Goal: Task Accomplishment & Management: Complete application form

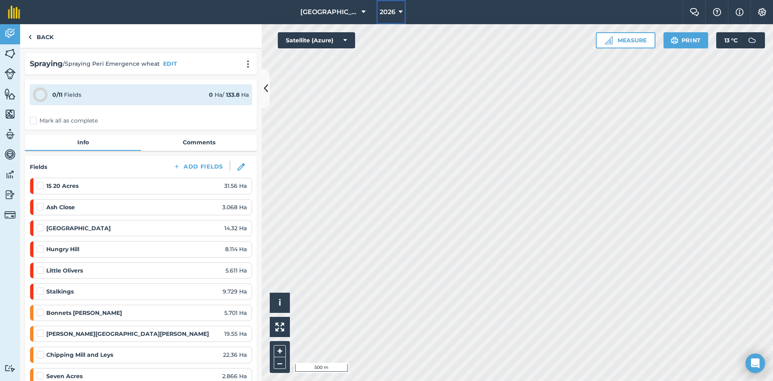
click at [399, 15] on icon at bounding box center [401, 12] width 4 height 10
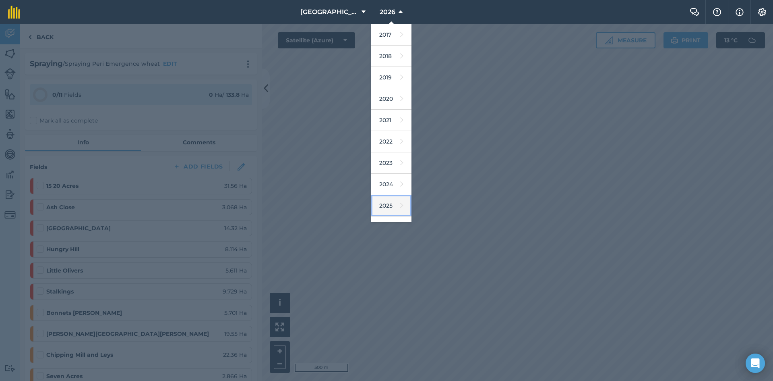
click at [378, 202] on link "2025" at bounding box center [391, 205] width 40 height 21
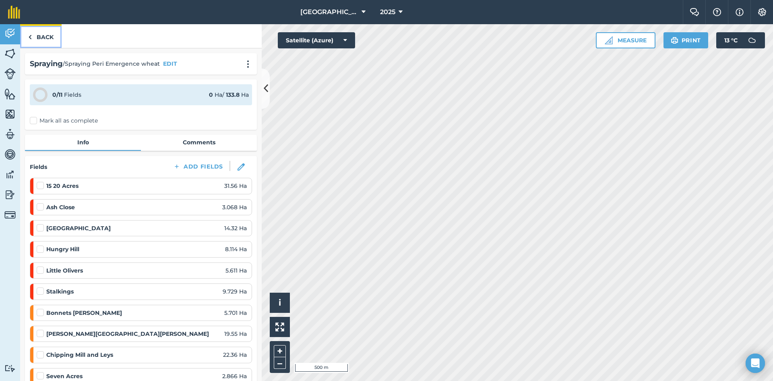
click at [52, 39] on link "Back" at bounding box center [40, 36] width 41 height 24
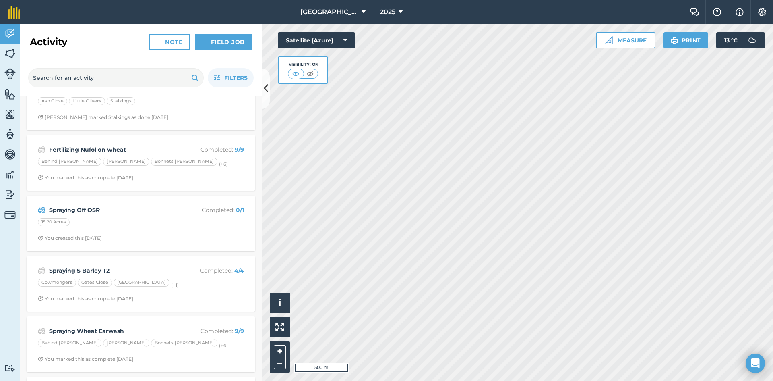
scroll to position [40, 0]
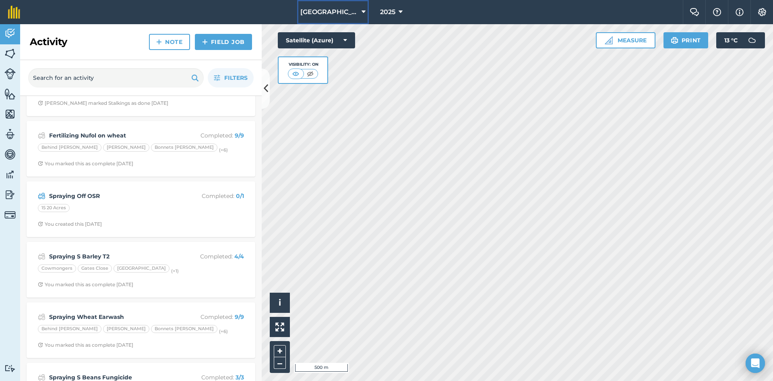
click at [362, 10] on icon at bounding box center [364, 12] width 4 height 10
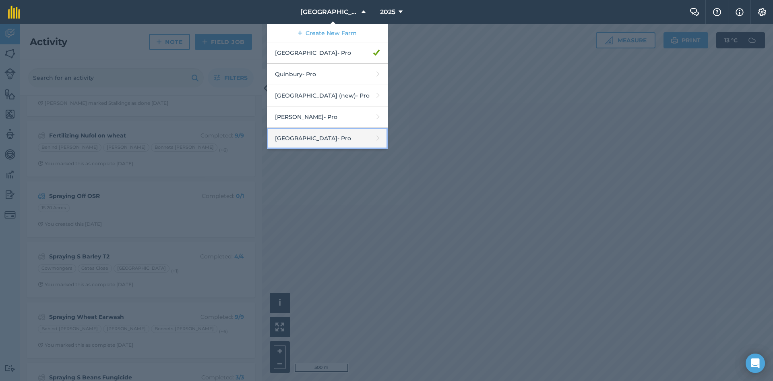
click at [317, 143] on link "[GEOGRAPHIC_DATA] - Pro" at bounding box center [327, 138] width 121 height 21
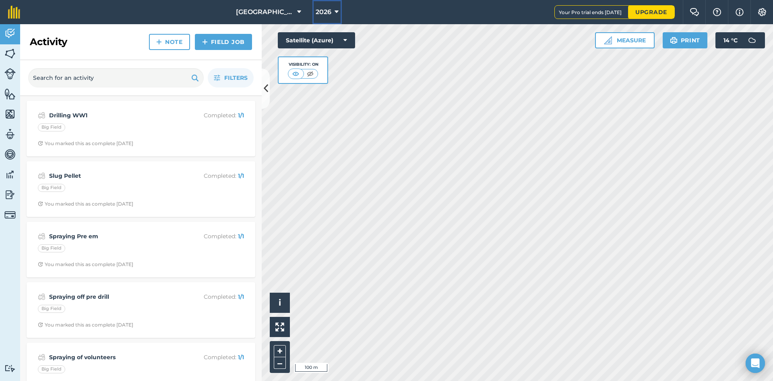
click at [335, 10] on icon at bounding box center [337, 12] width 4 height 10
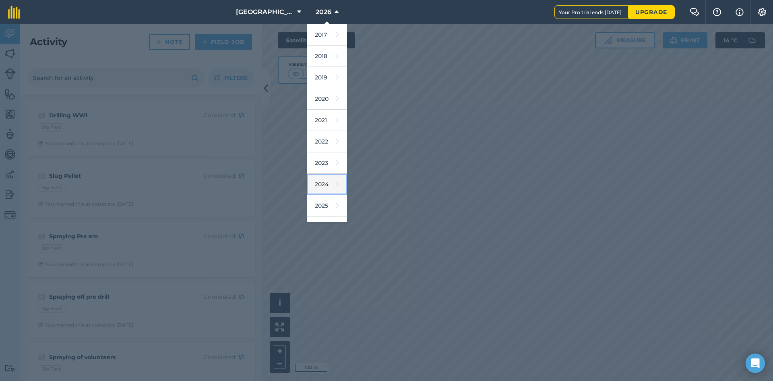
click at [307, 182] on link "2024" at bounding box center [327, 184] width 40 height 21
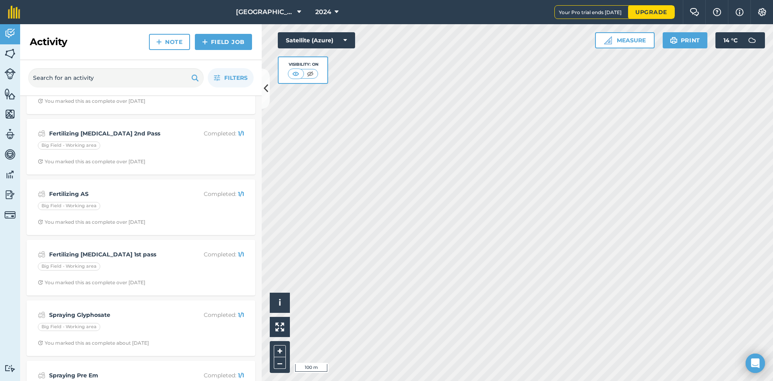
scroll to position [121, 0]
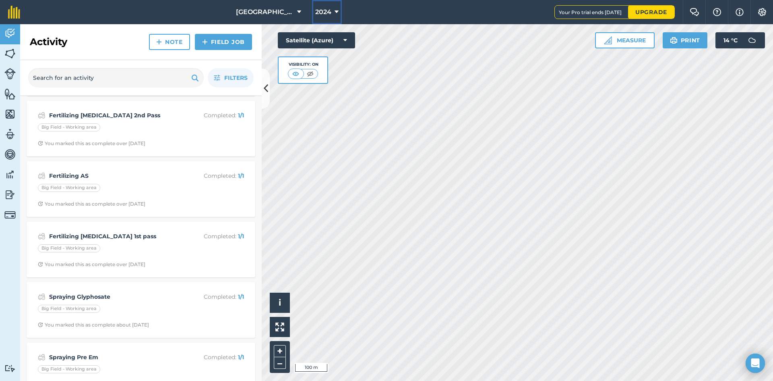
click at [318, 16] on button "2024" at bounding box center [327, 12] width 30 height 24
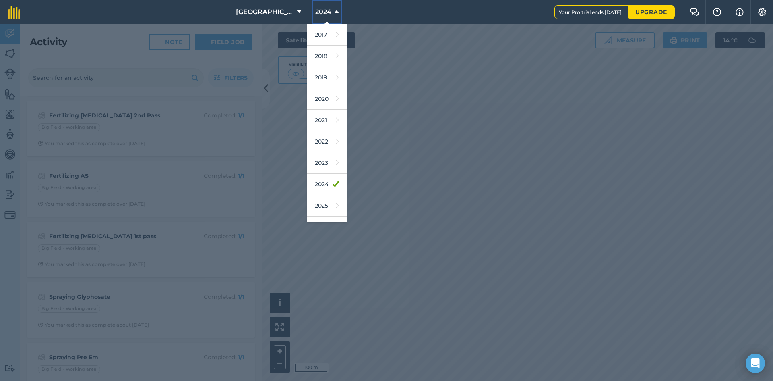
scroll to position [16, 0]
click at [310, 207] on link "2026" at bounding box center [327, 210] width 40 height 21
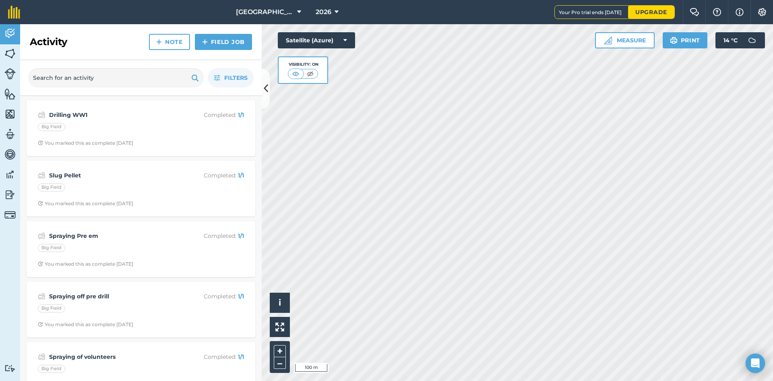
scroll to position [0, 0]
click at [217, 43] on link "Field Job" at bounding box center [223, 42] width 57 height 16
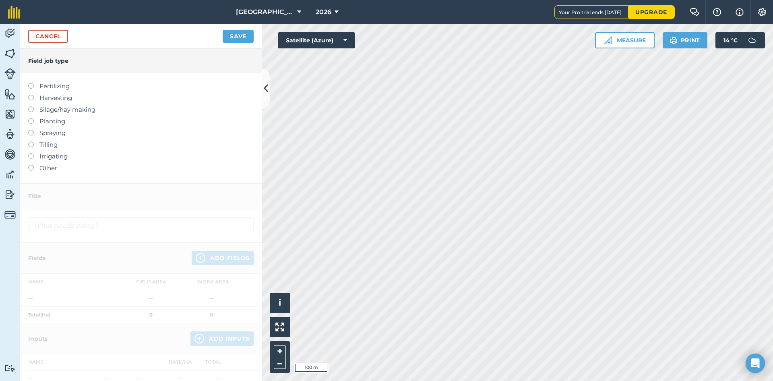
click at [62, 87] on label "Fertilizing" at bounding box center [141, 86] width 226 height 10
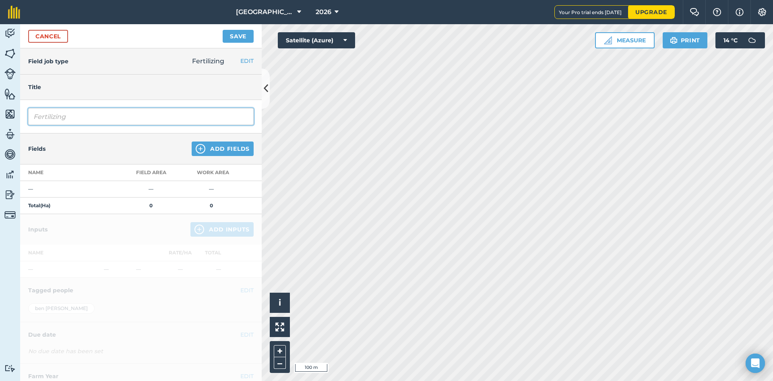
click at [79, 120] on input "Fertilizing" at bounding box center [141, 116] width 226 height 17
click at [145, 118] on input "Fertilizing [MEDICAL_DATA]" at bounding box center [141, 116] width 226 height 17
type input "Fertilizing [MEDICAL_DATA] 1st Pass"
drag, startPoint x: 162, startPoint y: 118, endPoint x: 168, endPoint y: 120, distance: 5.9
click at [162, 118] on input "Fertilizing [MEDICAL_DATA] 1st Pass" at bounding box center [141, 116] width 226 height 17
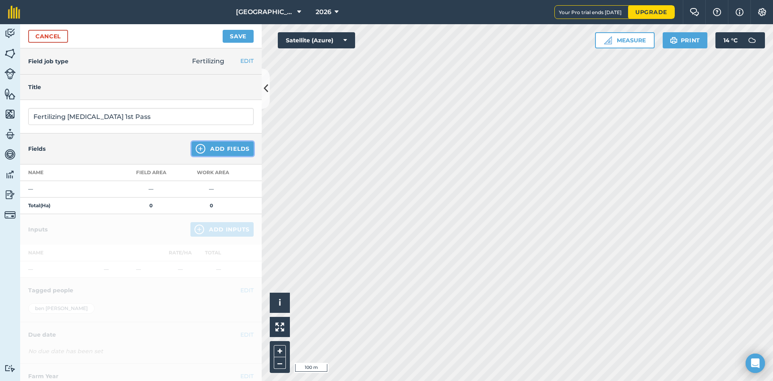
click at [212, 145] on button "Add Fields" at bounding box center [223, 148] width 62 height 14
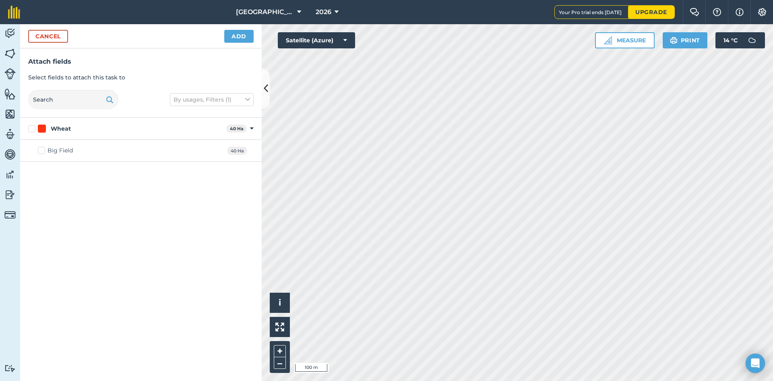
click at [32, 129] on label "Wheat" at bounding box center [125, 128] width 195 height 8
click at [32, 129] on input "Wheat" at bounding box center [30, 126] width 5 height 5
checkbox input "true"
click at [238, 39] on button "Add" at bounding box center [238, 36] width 29 height 13
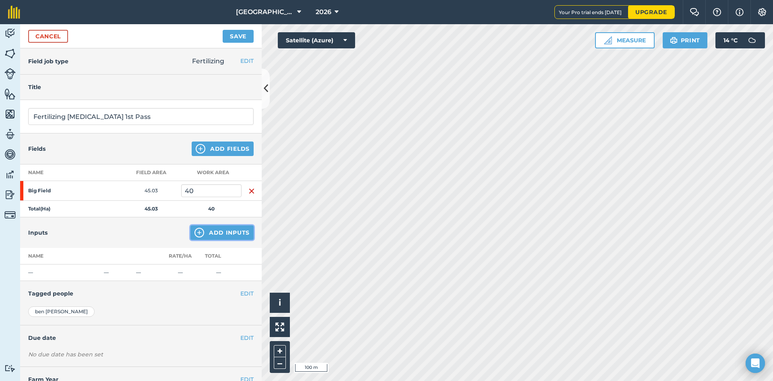
click at [209, 237] on button "Add Inputs" at bounding box center [221, 232] width 63 height 14
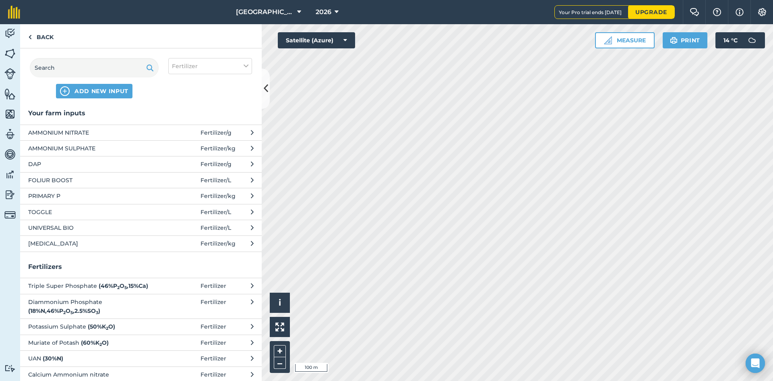
click at [75, 245] on span "[MEDICAL_DATA]" at bounding box center [94, 243] width 132 height 9
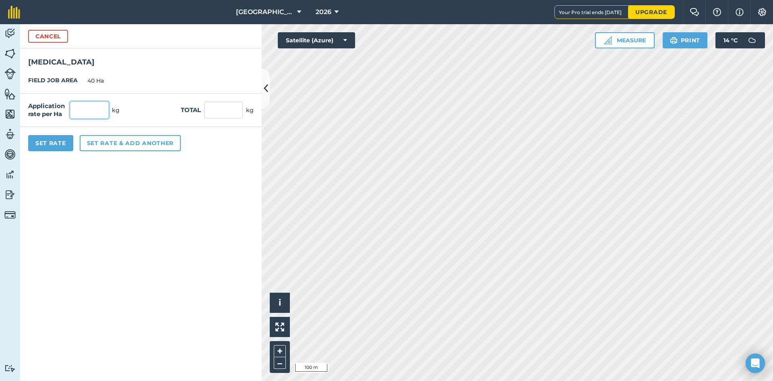
click at [89, 108] on input "text" at bounding box center [89, 109] width 39 height 17
type input "200"
type input "8,000"
click at [77, 164] on form "Cancel [MEDICAL_DATA] FIELD JOB AREA 40 Ha Application rate per Ha 200 kg Total…" at bounding box center [141, 202] width 242 height 356
click at [62, 144] on button "Set Rate" at bounding box center [50, 143] width 45 height 16
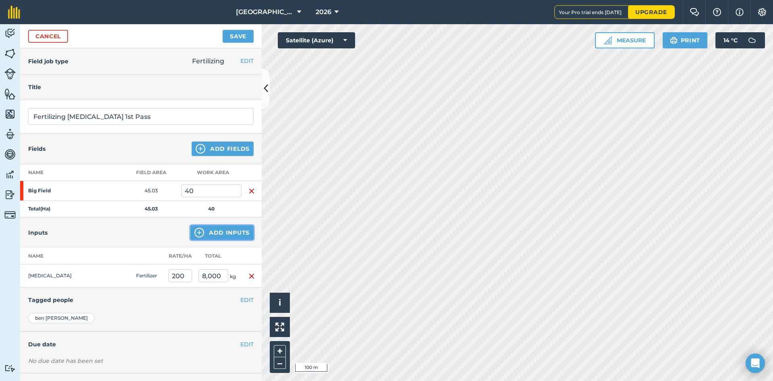
click at [195, 234] on img at bounding box center [200, 233] width 10 height 10
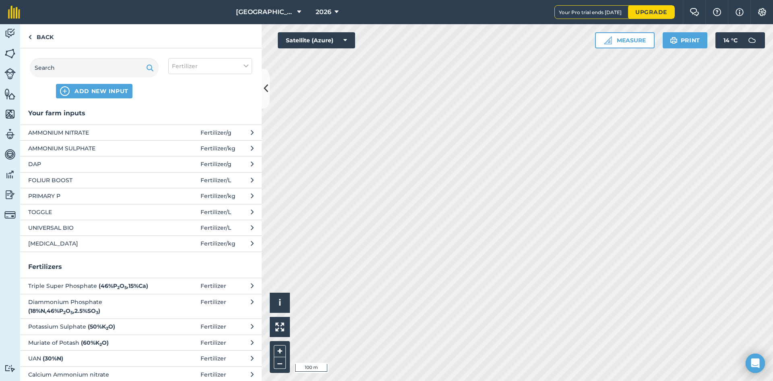
click at [251, 244] on icon at bounding box center [252, 243] width 3 height 9
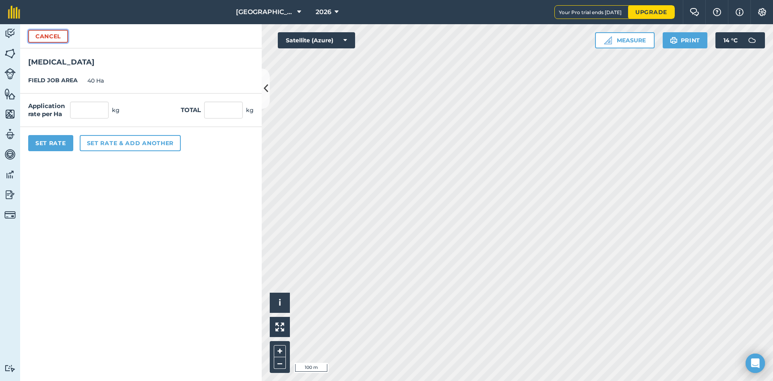
click at [50, 35] on button "Cancel" at bounding box center [48, 36] width 40 height 13
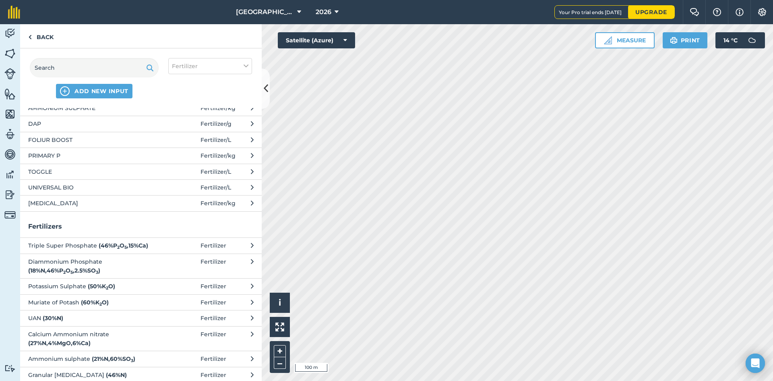
scroll to position [68, 0]
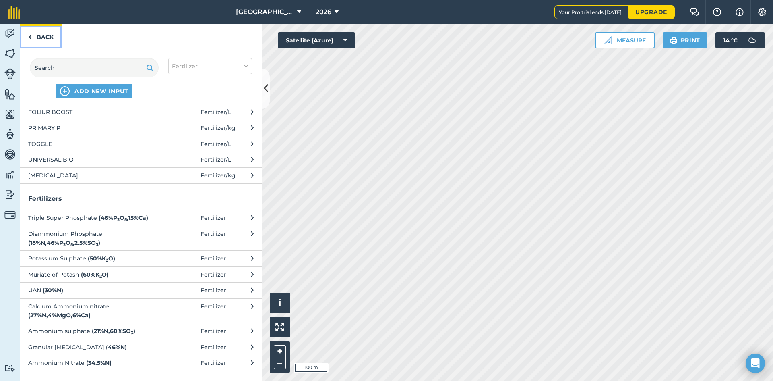
click at [52, 42] on link "Back" at bounding box center [40, 36] width 41 height 24
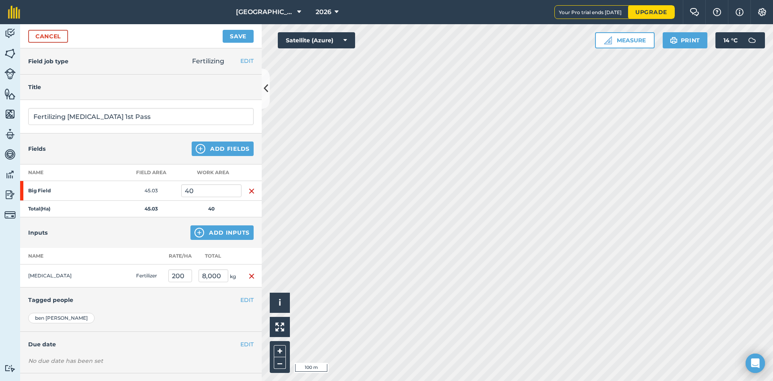
click at [248, 275] on img "button" at bounding box center [251, 276] width 6 height 10
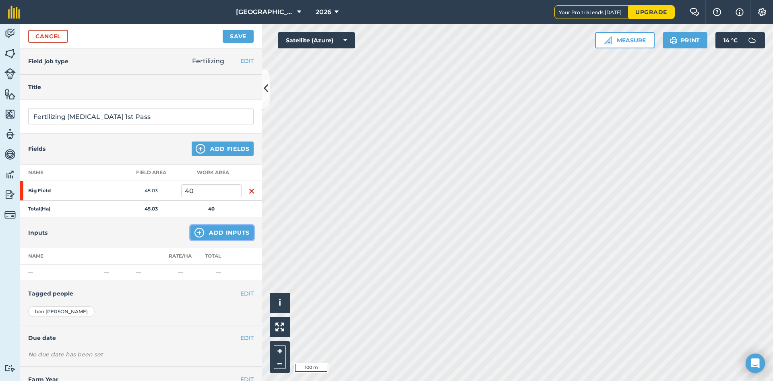
click at [202, 234] on button "Add Inputs" at bounding box center [221, 232] width 63 height 14
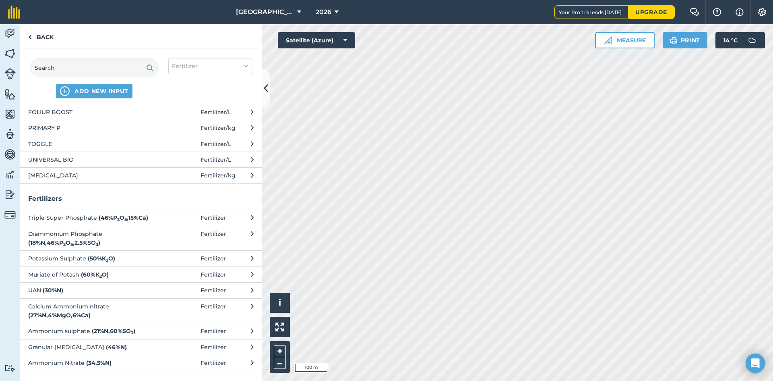
click at [95, 346] on span "Granular [MEDICAL_DATA] ( 46 % N )" at bounding box center [94, 346] width 132 height 9
select select "FERTILIZER"
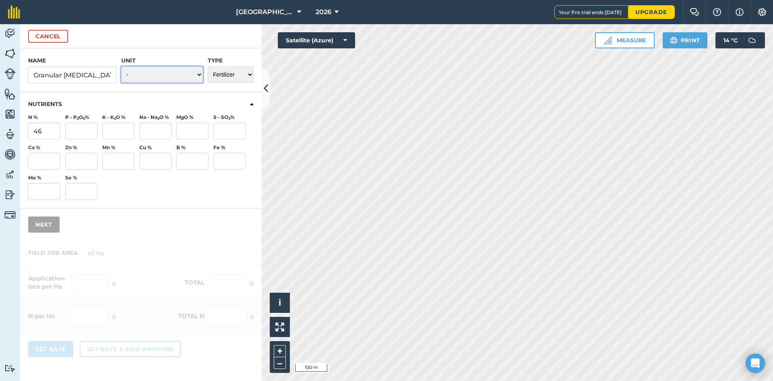
click at [174, 77] on select "- Grams/g Kilograms/kg Metric tonnes/t Millilitres/ml Litres/L Ounces/oz Pounds…" at bounding box center [162, 74] width 82 height 16
select select "KILOGRAMS"
click at [121, 66] on select "- Grams/g Kilograms/kg Metric tonnes/t Millilitres/ml Litres/L Ounces/oz Pounds…" at bounding box center [162, 74] width 82 height 16
click at [43, 227] on button "Next" at bounding box center [43, 224] width 31 height 16
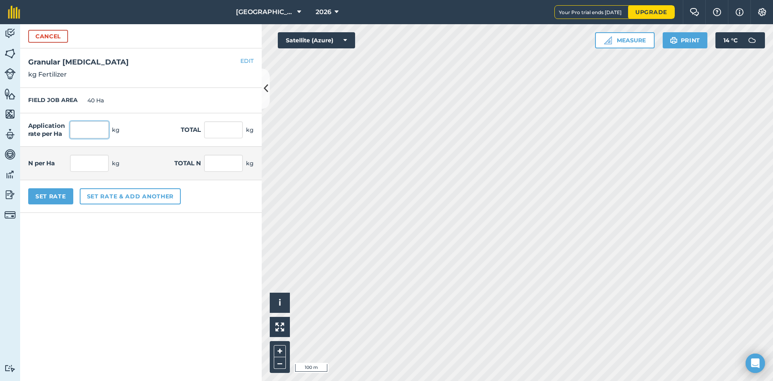
click at [94, 132] on input "text" at bounding box center [89, 129] width 39 height 17
type input "200"
type input "8,000"
type input "92"
type input "3,680"
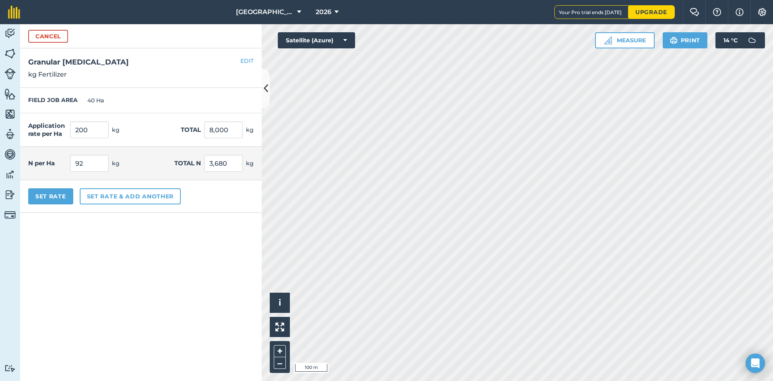
click at [135, 293] on form "Cancel Name Granular [MEDICAL_DATA] Unit - Grams/g Kilograms/kg Metric tonnes/t…" at bounding box center [141, 202] width 242 height 356
click at [59, 199] on button "Set Rate" at bounding box center [50, 196] width 45 height 16
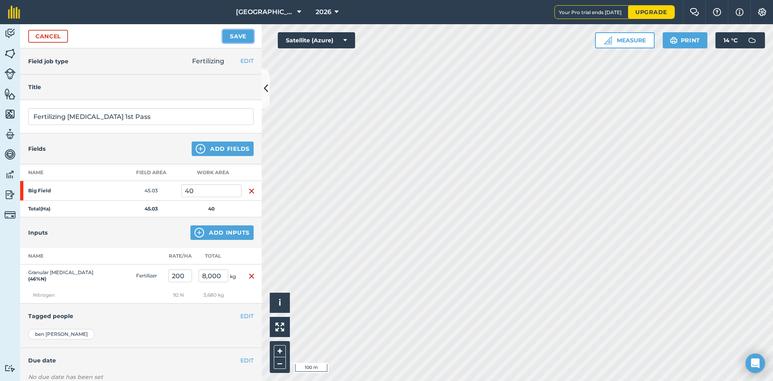
click at [230, 36] on button "Save" at bounding box center [238, 36] width 31 height 13
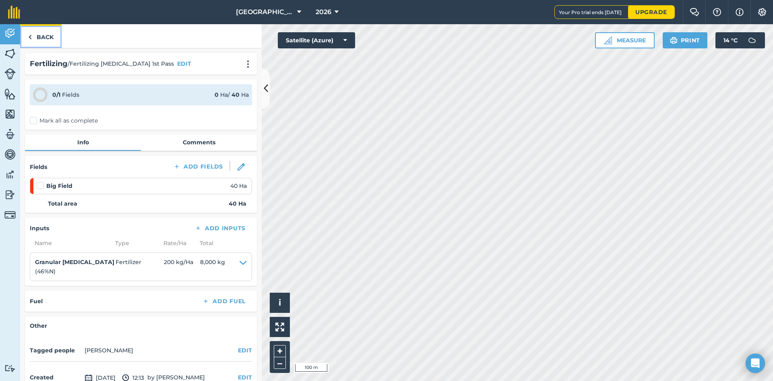
click at [42, 43] on link "Back" at bounding box center [40, 36] width 41 height 24
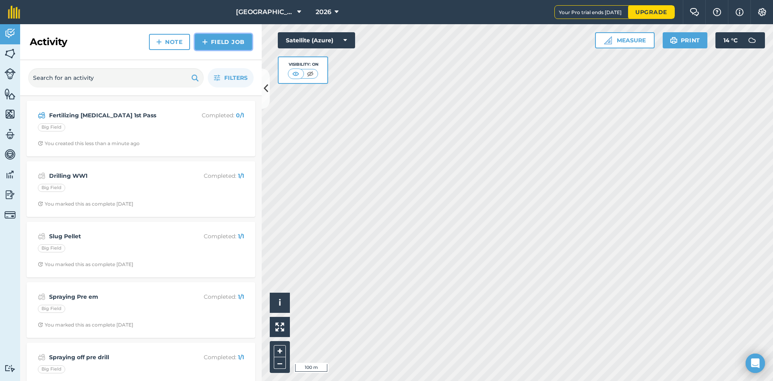
click at [233, 37] on link "Field Job" at bounding box center [223, 42] width 57 height 16
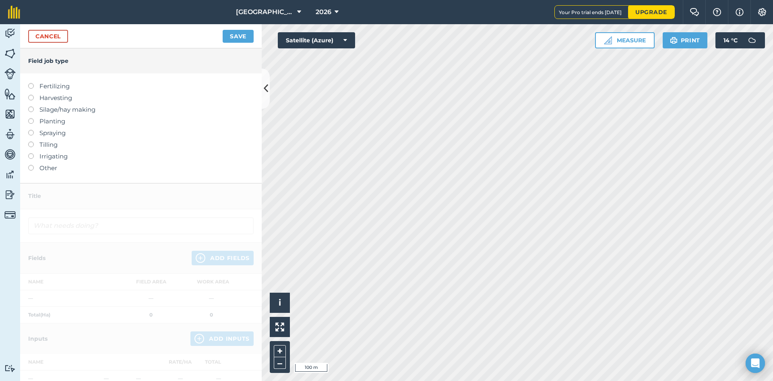
click at [63, 88] on label "Fertilizing" at bounding box center [141, 86] width 226 height 10
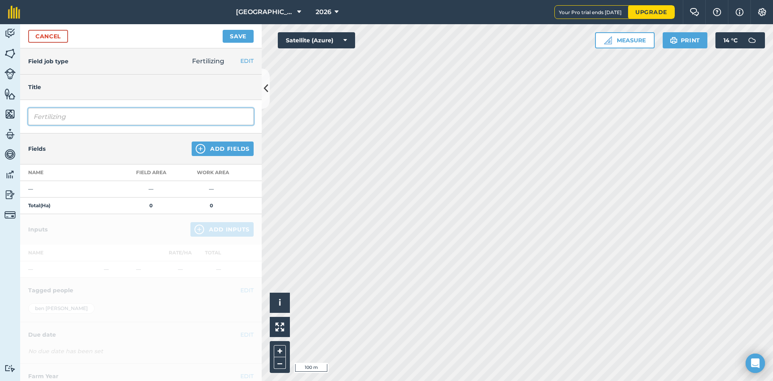
click at [74, 117] on input "Fertilizing" at bounding box center [141, 116] width 226 height 17
type input "Fertilizing [MEDICAL_DATA] 2nd Pass"
click at [203, 147] on button "Add Fields" at bounding box center [223, 148] width 62 height 14
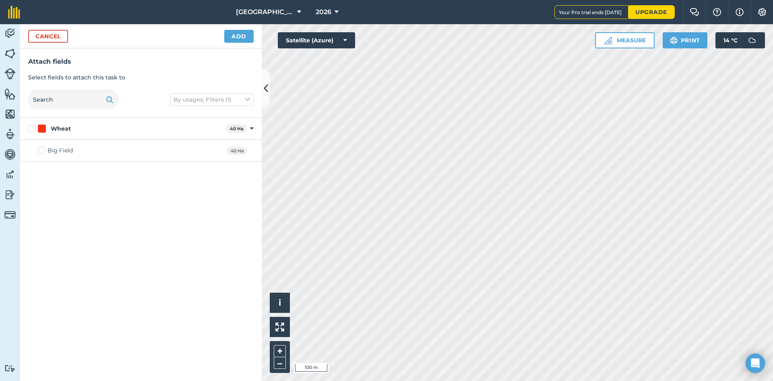
click at [32, 130] on label "Wheat" at bounding box center [125, 128] width 195 height 8
click at [32, 130] on input "Wheat" at bounding box center [30, 126] width 5 height 5
checkbox input "true"
click at [248, 37] on button "Add" at bounding box center [238, 36] width 29 height 13
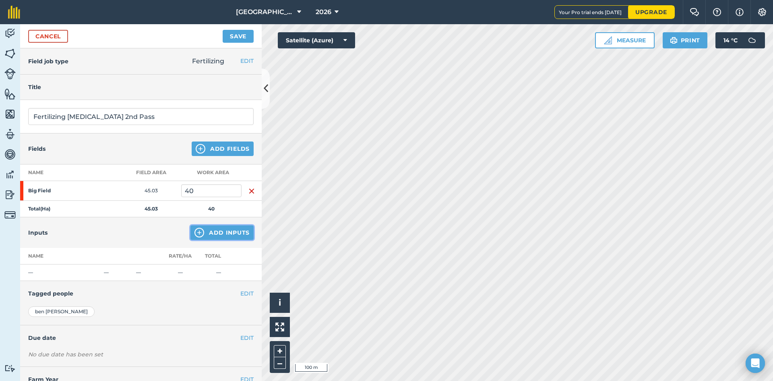
click at [206, 236] on button "Add Inputs" at bounding box center [221, 232] width 63 height 14
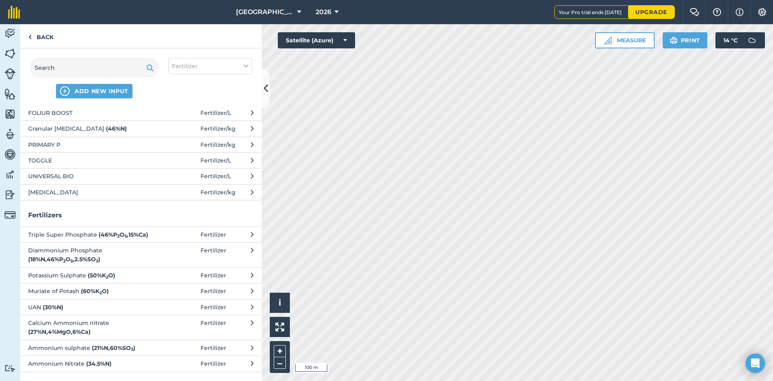
scroll to position [68, 0]
click at [106, 125] on strong "( 46 % N )" at bounding box center [116, 127] width 21 height 7
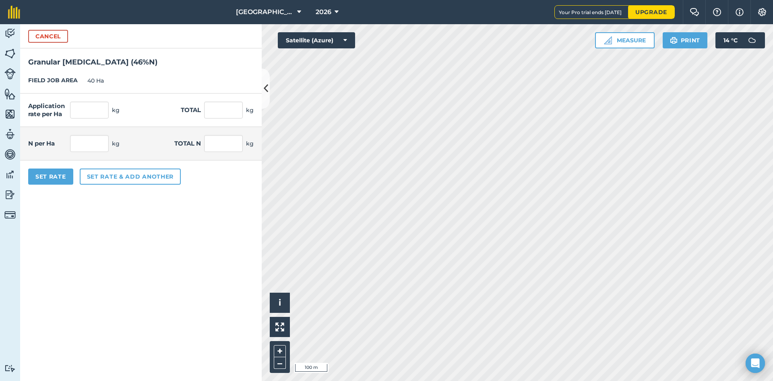
click at [68, 106] on div "Application rate per Ha kg" at bounding box center [73, 109] width 91 height 17
click at [81, 107] on input "text" at bounding box center [89, 109] width 39 height 17
type input "200"
type input "8,000"
type input "92"
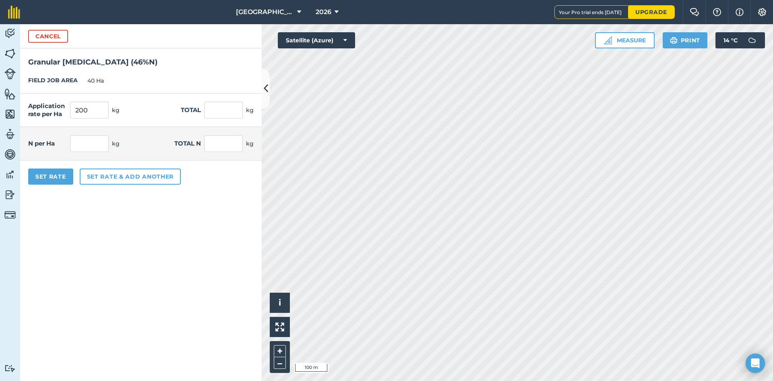
type input "3,680"
click at [153, 240] on form "Cancel Granular [MEDICAL_DATA] ( 46 % N ) FIELD JOB AREA 40 Ha Application rate…" at bounding box center [141, 202] width 242 height 356
click at [104, 106] on input "200" at bounding box center [89, 109] width 39 height 17
type input "220"
type input "8,800"
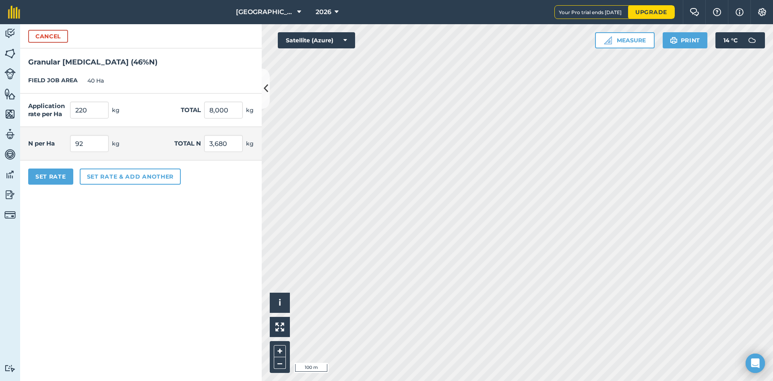
type input "101.2"
type input "4,048"
click at [137, 266] on form "Cancel Granular [MEDICAL_DATA] ( 46 % N ) FIELD JOB AREA 40 Ha Application rate…" at bounding box center [141, 202] width 242 height 356
click at [59, 178] on button "Set Rate" at bounding box center [50, 176] width 45 height 16
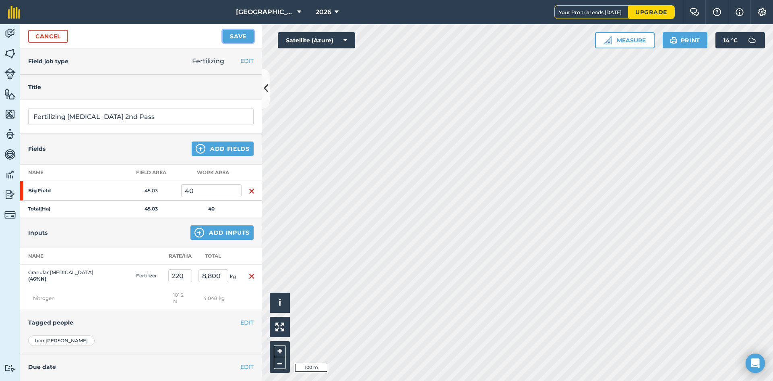
click at [241, 37] on button "Save" at bounding box center [238, 36] width 31 height 13
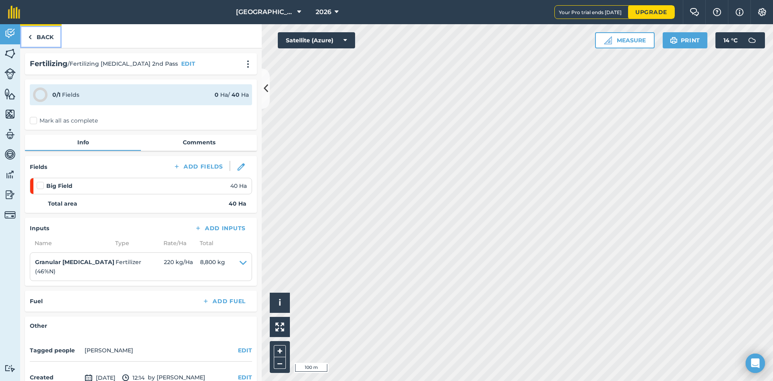
click at [52, 41] on link "Back" at bounding box center [40, 36] width 41 height 24
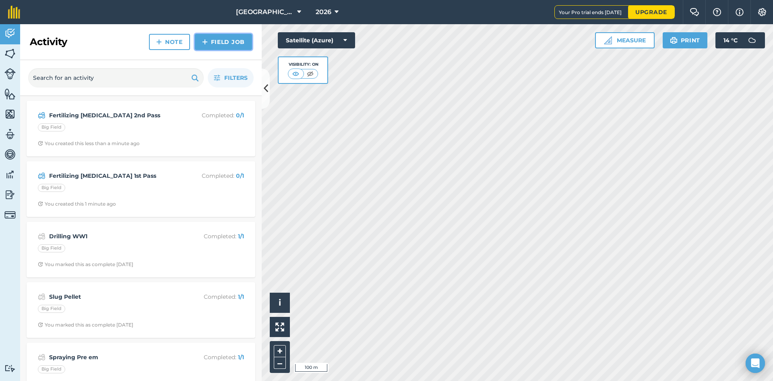
click at [229, 43] on link "Field Job" at bounding box center [223, 42] width 57 height 16
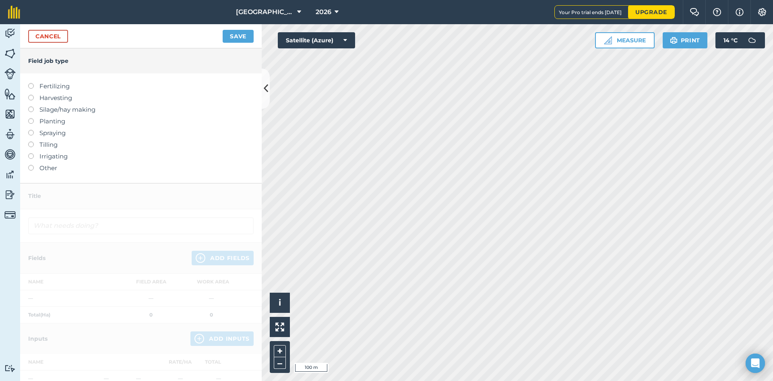
click at [62, 85] on label "Fertilizing" at bounding box center [141, 86] width 226 height 10
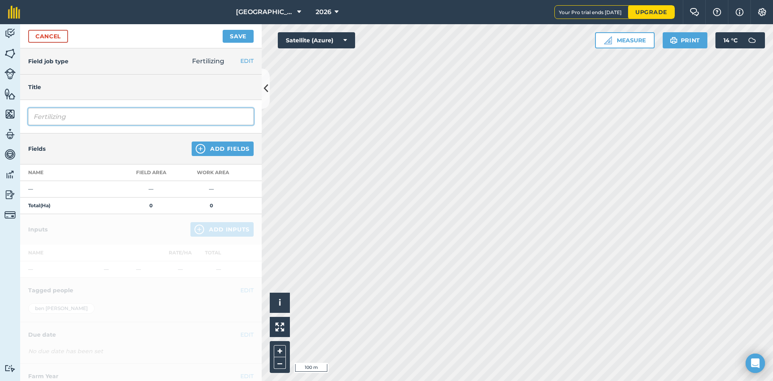
click at [79, 118] on input "Fertilizing" at bounding box center [141, 116] width 226 height 17
type input "Fertilizing ANS"
click at [206, 151] on button "Add Fields" at bounding box center [223, 148] width 62 height 14
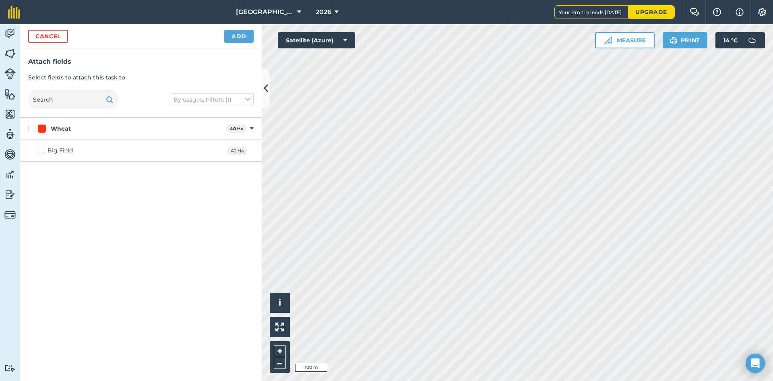
click at [27, 131] on div "Wheat 40 Ha Toggle showing Wheat fields" at bounding box center [141, 129] width 242 height 22
click at [31, 131] on label "Wheat" at bounding box center [125, 128] width 195 height 8
click at [31, 130] on input "Wheat" at bounding box center [30, 126] width 5 height 5
checkbox input "true"
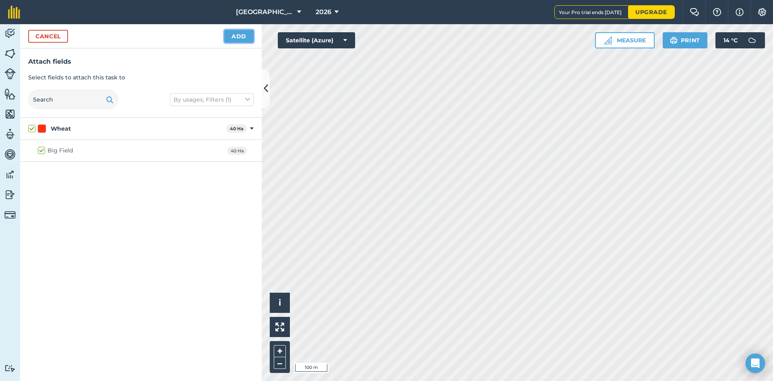
click at [229, 38] on button "Add" at bounding box center [238, 36] width 29 height 13
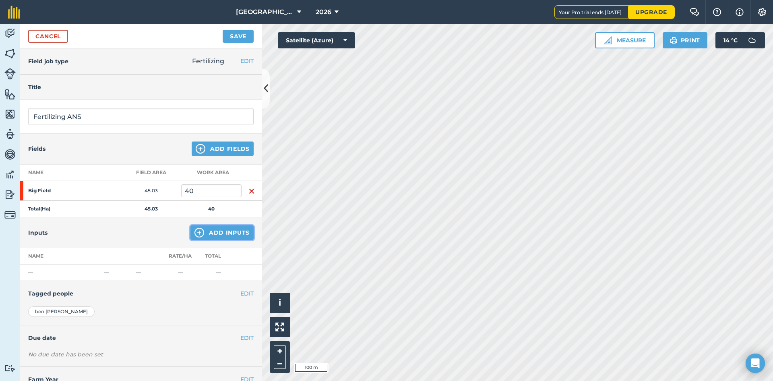
click at [211, 230] on button "Add Inputs" at bounding box center [221, 232] width 63 height 14
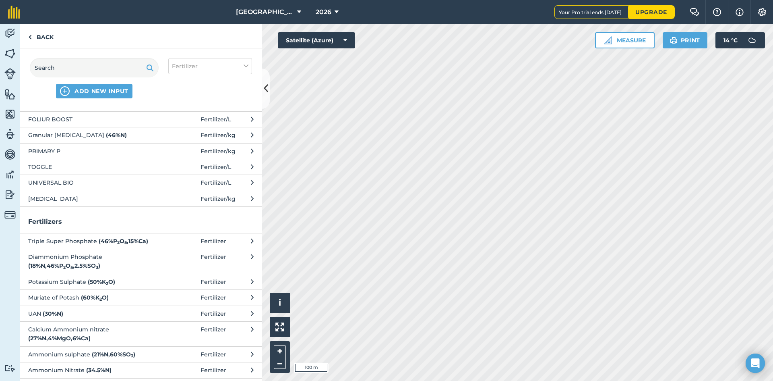
scroll to position [68, 0]
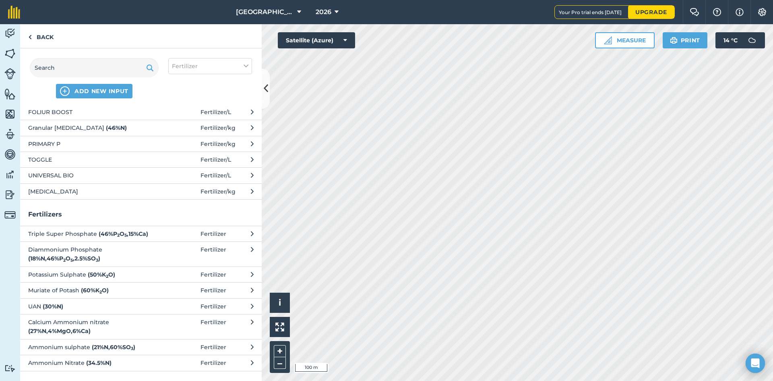
click at [122, 347] on strong "( 21 % N , 60 % SO 3 )" at bounding box center [113, 346] width 43 height 7
select select "FERTILIZER"
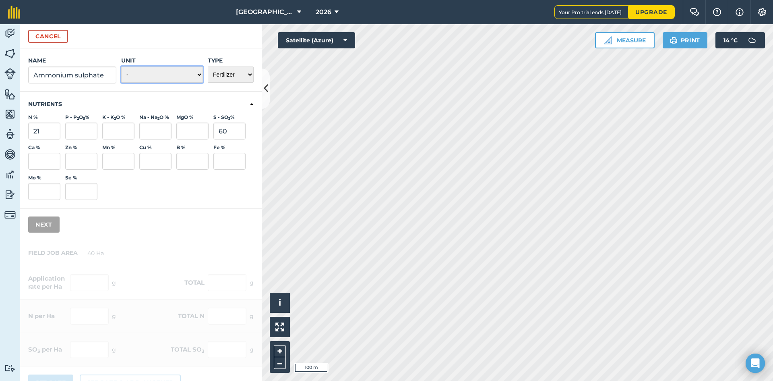
click at [161, 79] on select "- Grams/g Kilograms/kg Metric tonnes/t Millilitres/ml Litres/L Ounces/oz Pounds…" at bounding box center [162, 74] width 82 height 16
select select "KILOGRAMS"
click at [121, 66] on select "- Grams/g Kilograms/kg Metric tonnes/t Millilitres/ml Litres/L Ounces/oz Pounds…" at bounding box center [162, 74] width 82 height 16
click at [39, 225] on button "Next" at bounding box center [43, 224] width 31 height 16
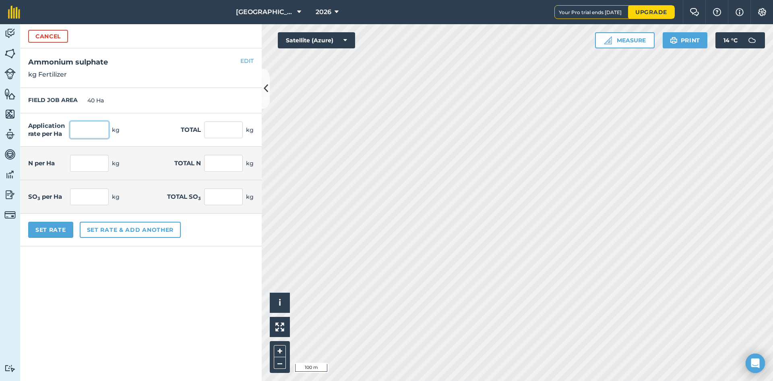
click at [97, 131] on input "text" at bounding box center [89, 129] width 39 height 17
type input "200"
type input "8,000"
type input "42"
type input "1,680"
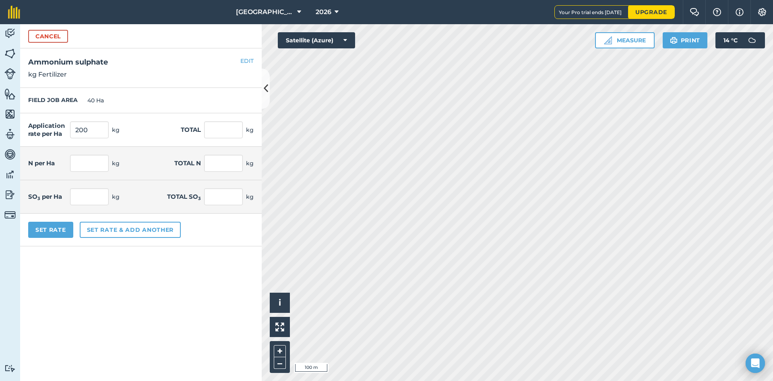
type input "120"
type input "4,800"
click at [159, 98] on div "FIELD JOB AREA 40 Ha" at bounding box center [141, 100] width 242 height 25
click at [52, 233] on button "Set Rate" at bounding box center [50, 229] width 45 height 16
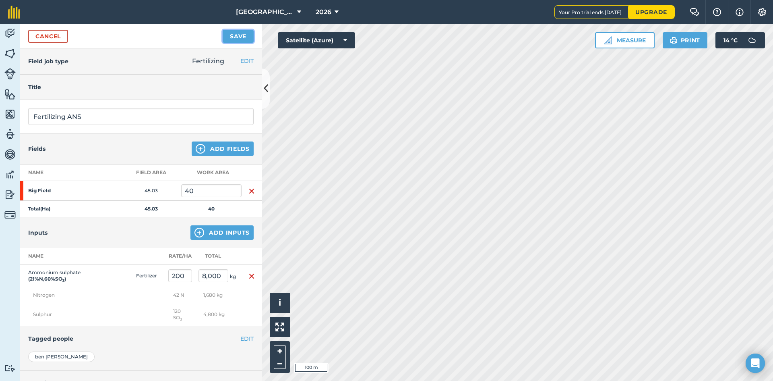
click at [241, 38] on button "Save" at bounding box center [238, 36] width 31 height 13
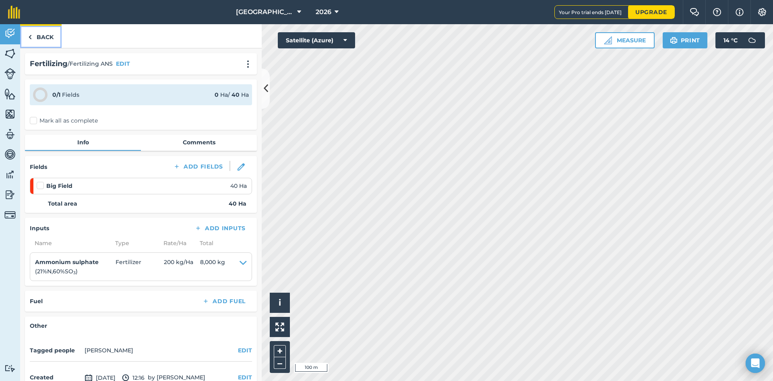
click at [36, 41] on link "Back" at bounding box center [40, 36] width 41 height 24
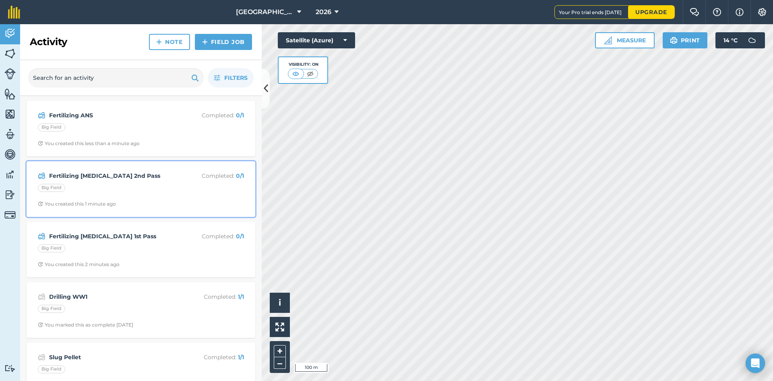
click at [109, 172] on strong "Fertilizing [MEDICAL_DATA] 2nd Pass" at bounding box center [113, 175] width 128 height 9
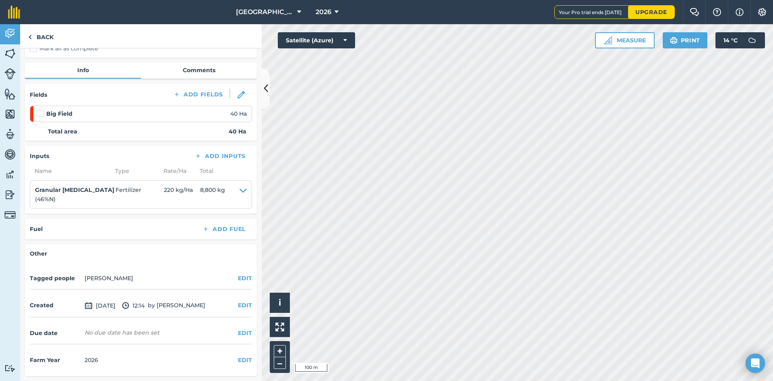
scroll to position [32, 0]
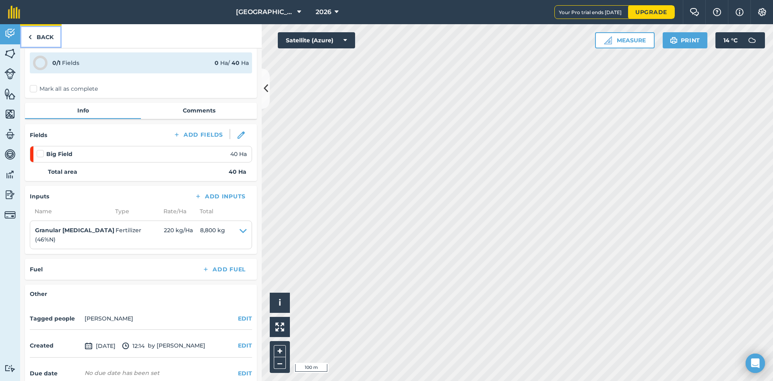
click at [44, 40] on link "Back" at bounding box center [40, 36] width 41 height 24
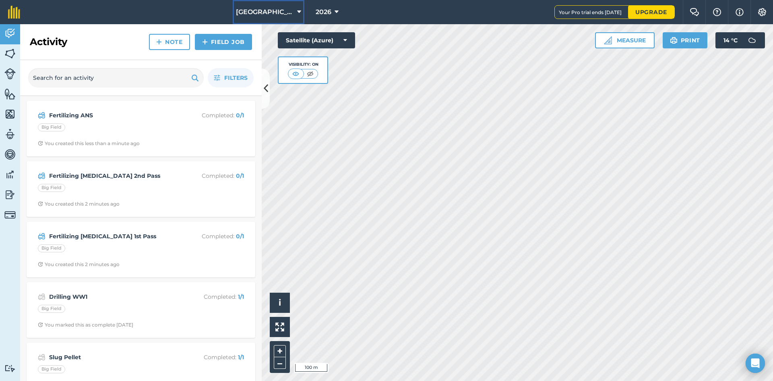
click at [278, 12] on span "[GEOGRAPHIC_DATA]" at bounding box center [265, 12] width 58 height 10
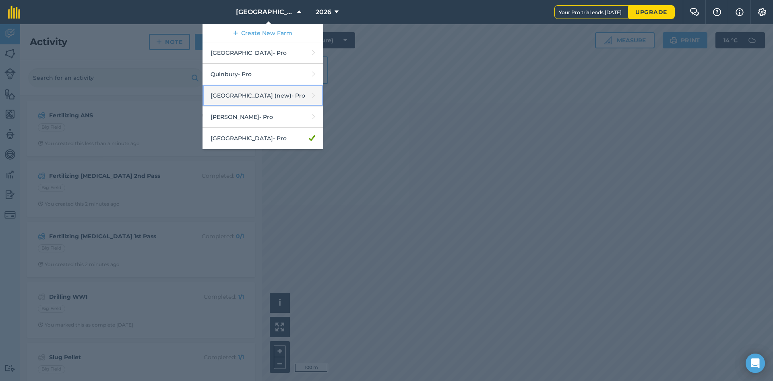
click at [271, 97] on link "[GEOGRAPHIC_DATA] (new) - Pro" at bounding box center [263, 95] width 121 height 21
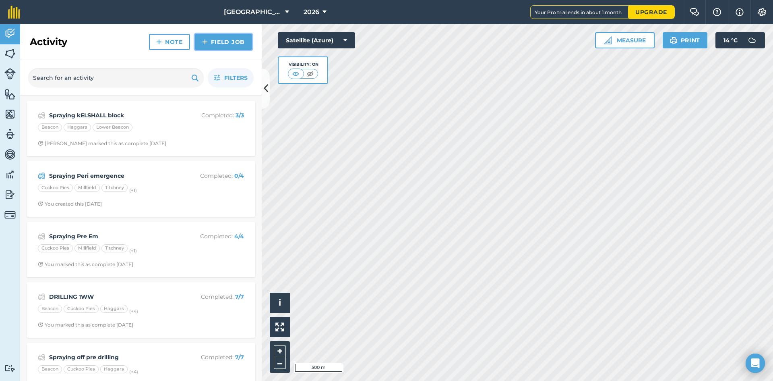
click at [211, 48] on link "Field Job" at bounding box center [223, 42] width 57 height 16
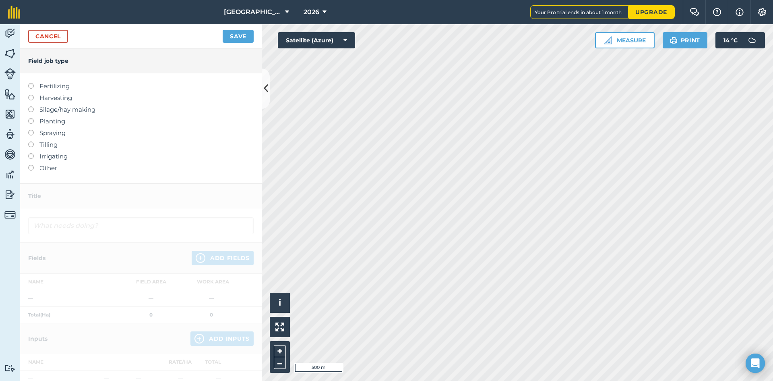
click at [47, 135] on label "Spraying" at bounding box center [141, 133] width 226 height 10
type input "Spraying"
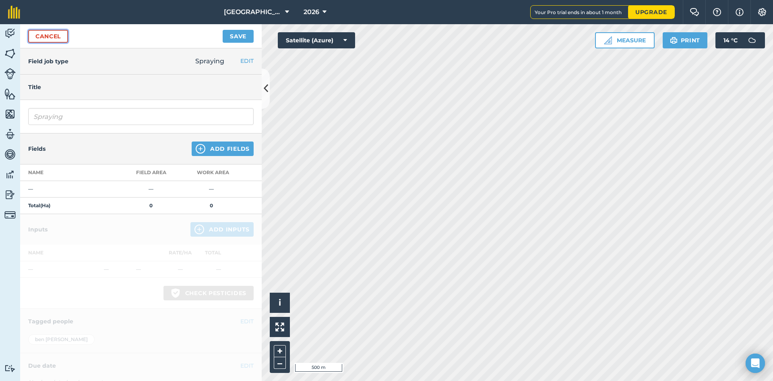
click at [44, 37] on link "Cancel" at bounding box center [48, 36] width 40 height 13
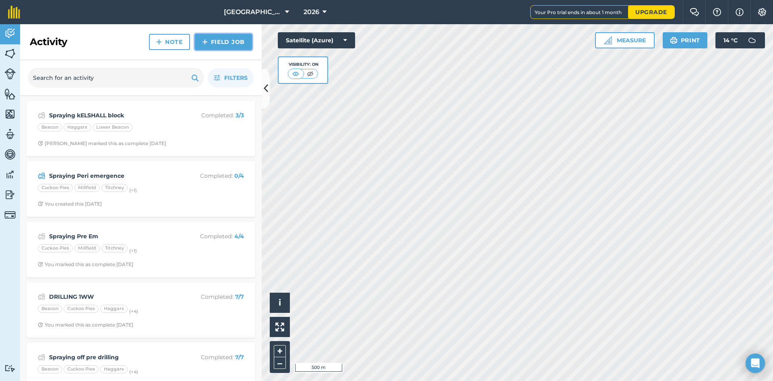
click at [221, 43] on link "Field Job" at bounding box center [223, 42] width 57 height 16
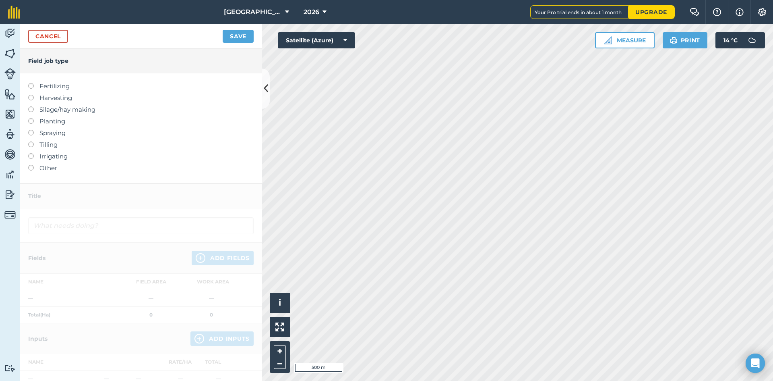
click at [67, 86] on label "Fertilizing" at bounding box center [141, 86] width 226 height 10
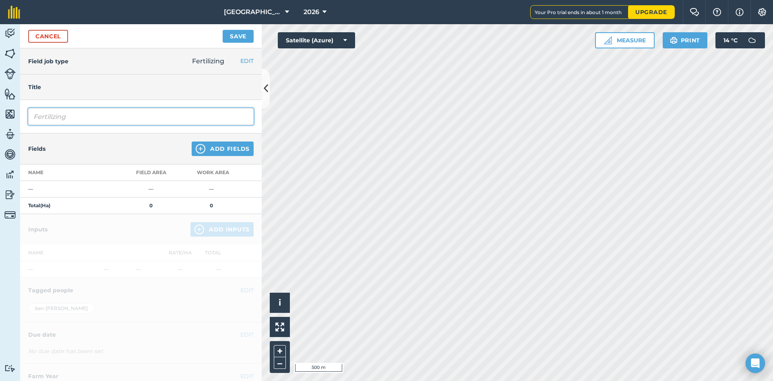
click at [94, 119] on input "Fertilizing" at bounding box center [141, 116] width 226 height 17
type input "Fertilizing [MEDICAL_DATA] 1st Pass"
click at [220, 152] on button "Add Fields" at bounding box center [223, 148] width 62 height 14
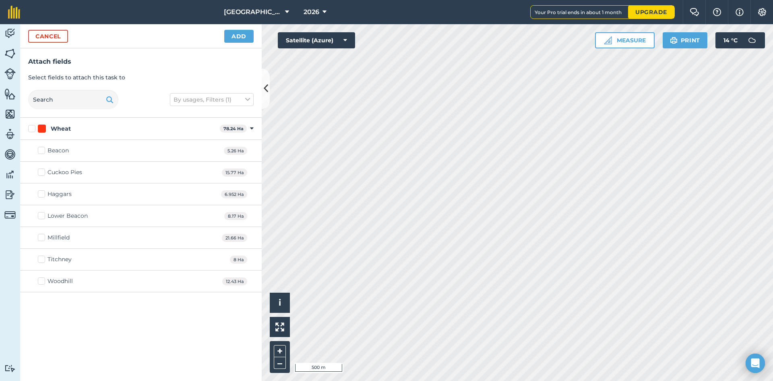
click at [32, 127] on label "Wheat" at bounding box center [122, 128] width 188 height 8
click at [32, 127] on input "Wheat" at bounding box center [30, 126] width 5 height 5
checkbox input "true"
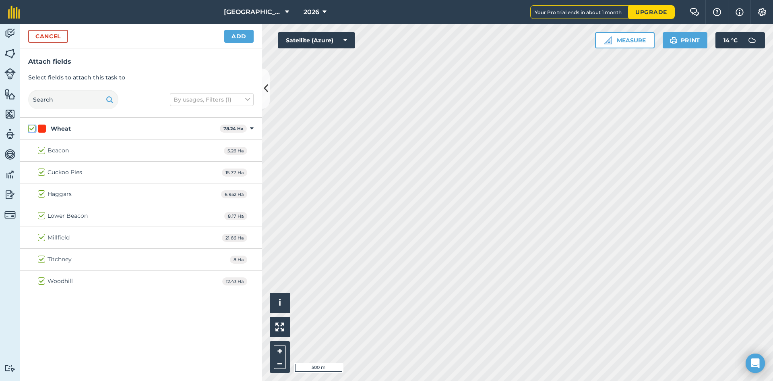
checkbox input "true"
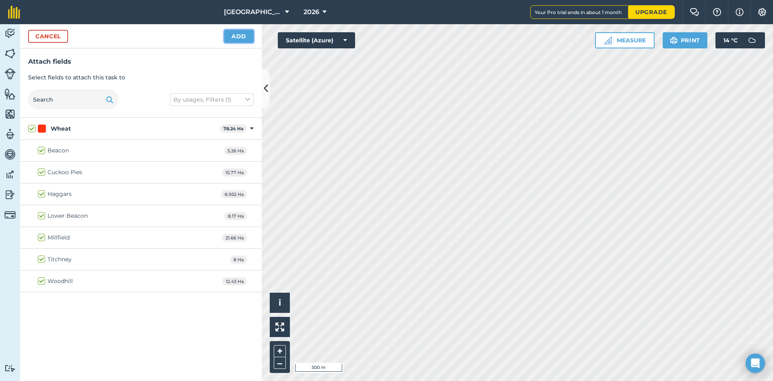
click at [236, 41] on button "Add" at bounding box center [238, 36] width 29 height 13
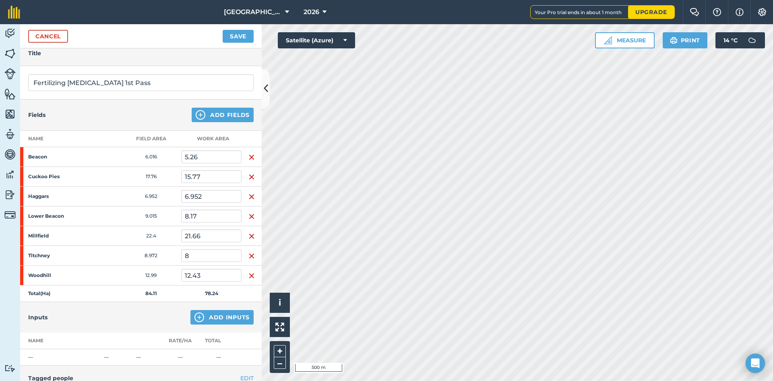
scroll to position [81, 0]
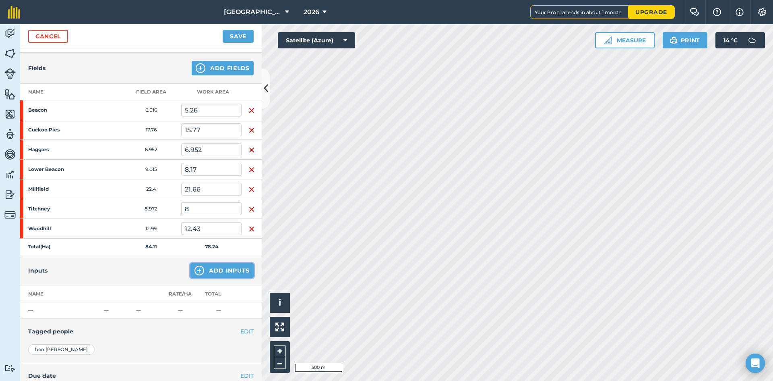
click at [218, 272] on button "Add Inputs" at bounding box center [221, 270] width 63 height 14
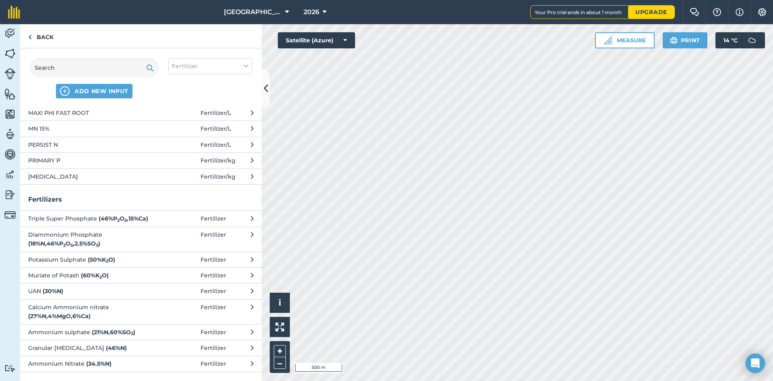
scroll to position [116, 0]
click at [209, 347] on button "Granular [MEDICAL_DATA] ( 46 % N ) Fertilizer" at bounding box center [141, 347] width 242 height 16
select select "FERTILIZER"
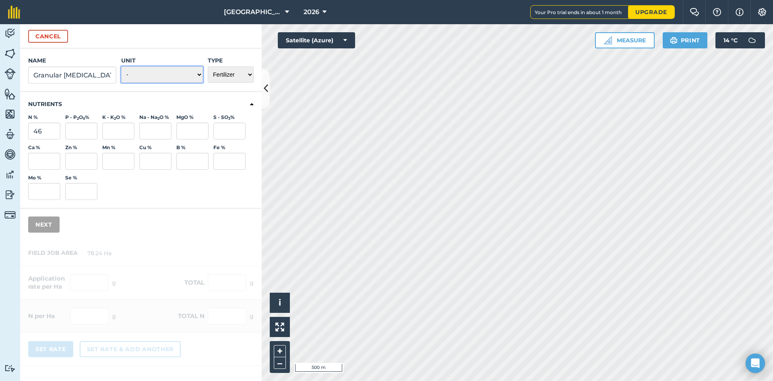
click at [162, 78] on select "- Grams/g Kilograms/kg Metric tonnes/t Millilitres/ml Litres/L Ounces/oz Pounds…" at bounding box center [162, 74] width 82 height 16
select select "KILOGRAMS"
click at [121, 66] on select "- Grams/g Kilograms/kg Metric tonnes/t Millilitres/ml Litres/L Ounces/oz Pounds…" at bounding box center [162, 74] width 82 height 16
click at [50, 228] on button "Next" at bounding box center [43, 224] width 31 height 16
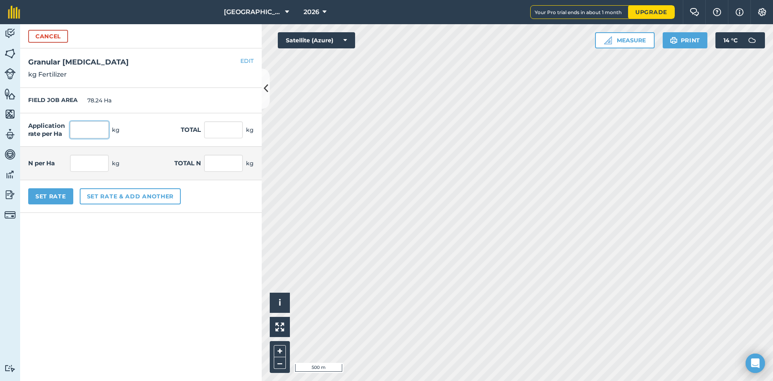
click at [90, 123] on input "text" at bounding box center [89, 129] width 39 height 17
type input "200"
type input "15,648"
type input "92"
type input "7,198.08"
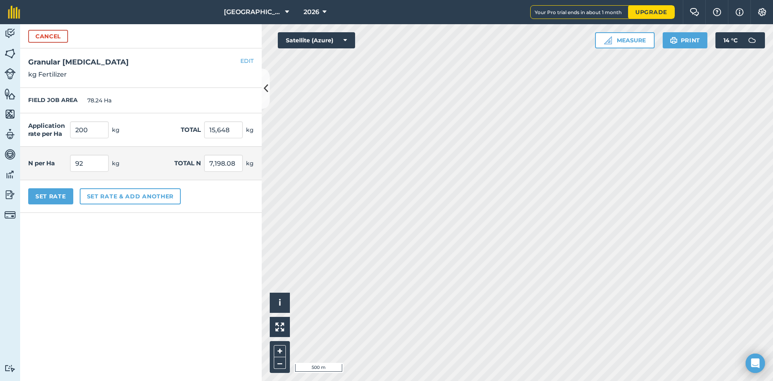
click at [154, 106] on div "FIELD JOB AREA 78.24 Ha" at bounding box center [141, 100] width 242 height 25
click at [62, 196] on button "Set Rate" at bounding box center [50, 196] width 45 height 16
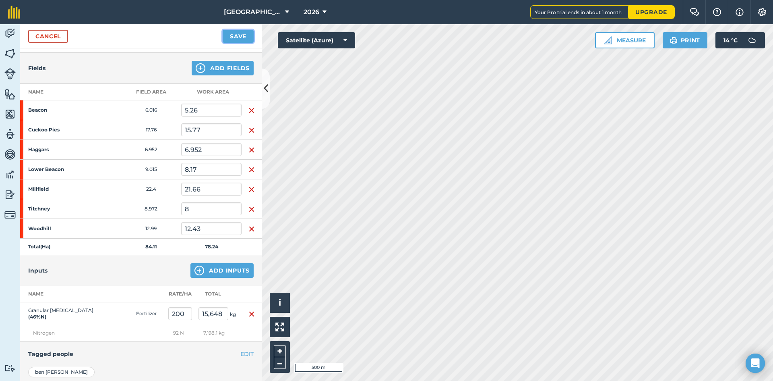
click at [238, 38] on button "Save" at bounding box center [238, 36] width 31 height 13
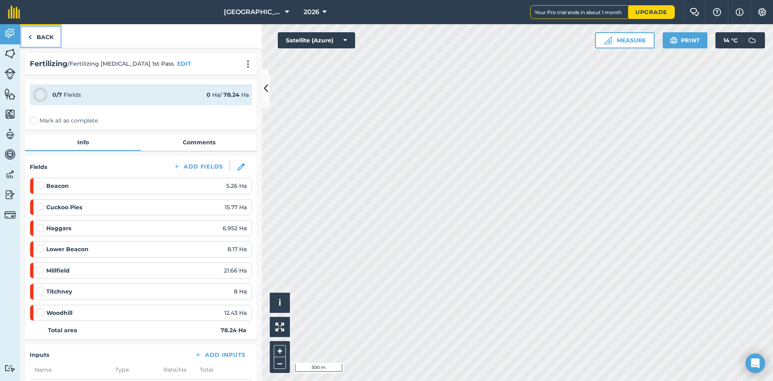
click at [50, 39] on link "Back" at bounding box center [40, 36] width 41 height 24
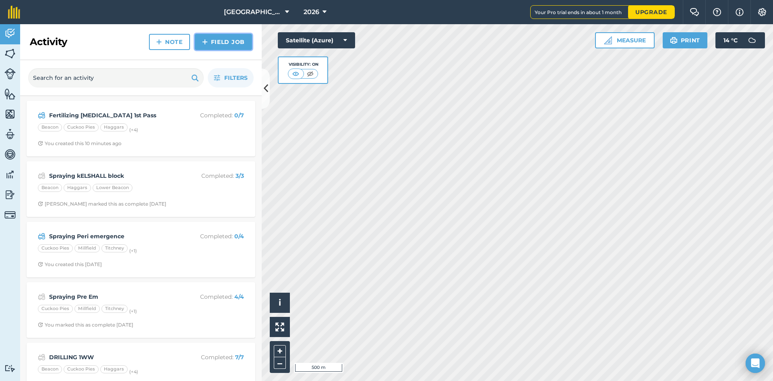
click at [221, 46] on link "Field Job" at bounding box center [223, 42] width 57 height 16
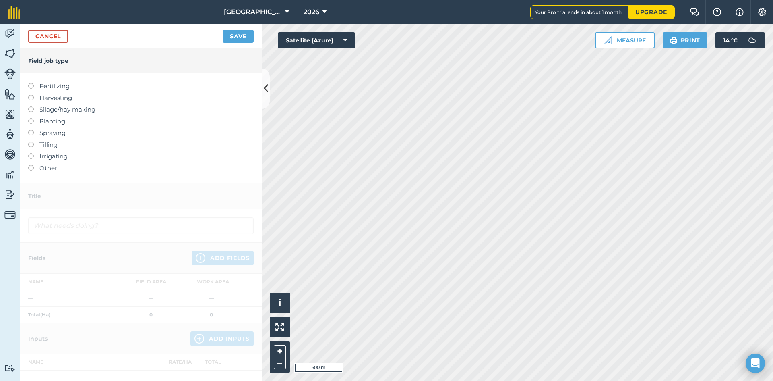
click at [68, 86] on label "Fertilizing" at bounding box center [141, 86] width 226 height 10
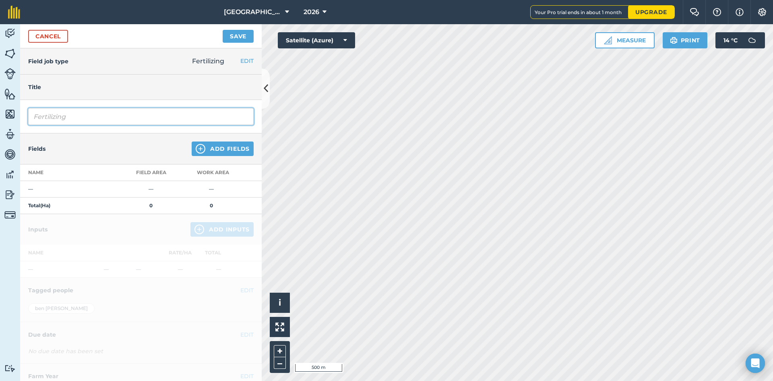
click at [123, 116] on input "Fertilizing" at bounding box center [141, 116] width 226 height 17
type input "Fertilizing [MEDICAL_DATA] 2nd Pass"
click at [213, 154] on button "Add Fields" at bounding box center [223, 148] width 62 height 14
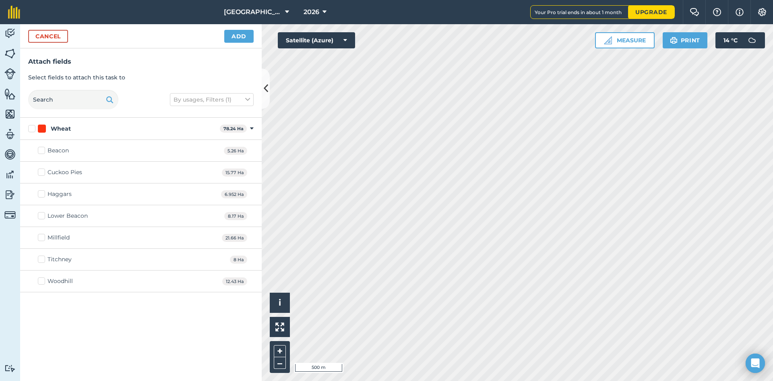
click at [29, 130] on label "Wheat" at bounding box center [122, 128] width 188 height 8
click at [29, 130] on input "Wheat" at bounding box center [30, 126] width 5 height 5
checkbox input "true"
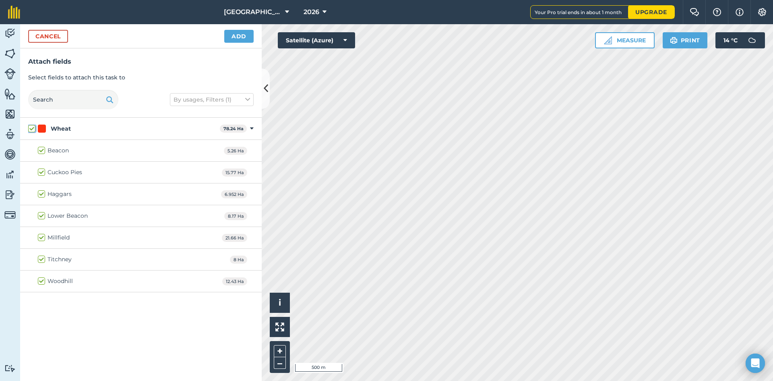
checkbox input "true"
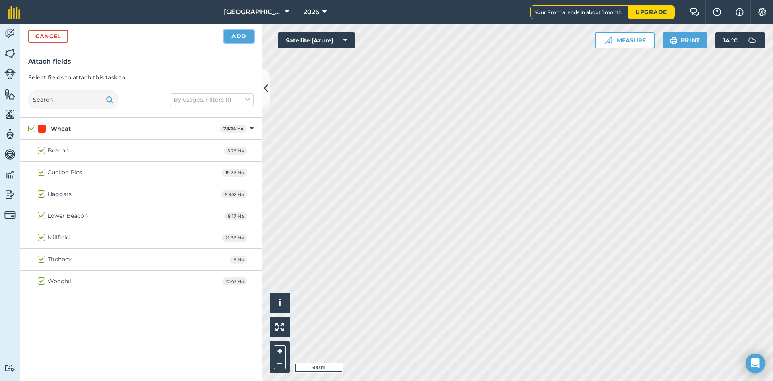
click at [228, 39] on button "Add" at bounding box center [238, 36] width 29 height 13
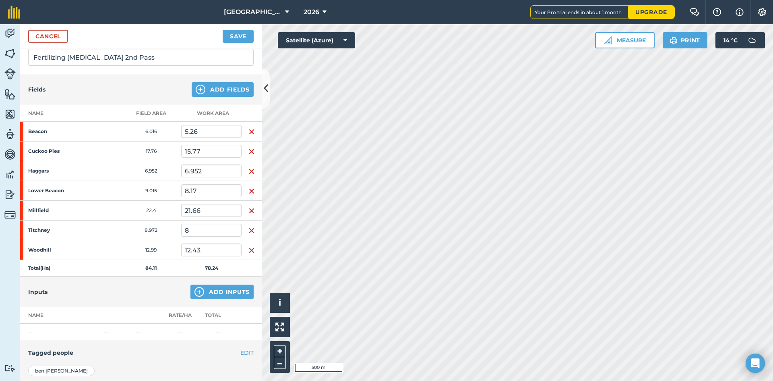
scroll to position [147, 0]
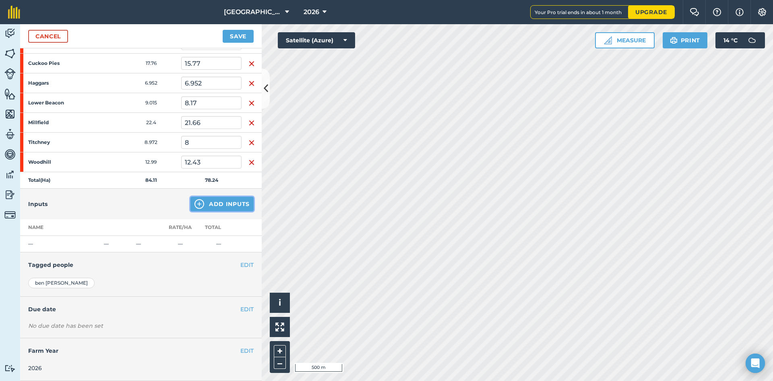
click at [199, 202] on button "Add Inputs" at bounding box center [221, 204] width 63 height 14
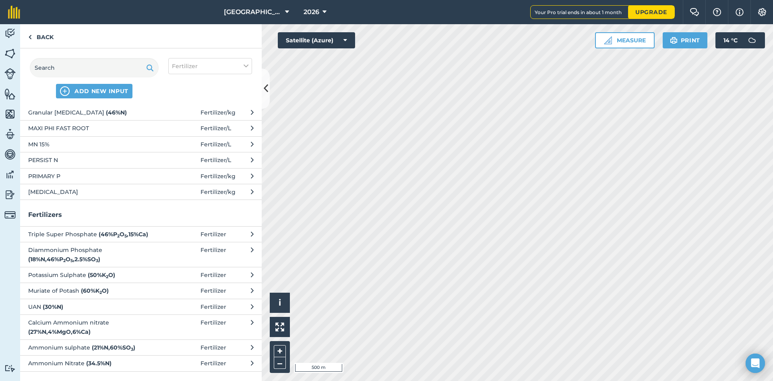
scroll to position [116, 0]
click at [105, 108] on span "Granular [MEDICAL_DATA] ( 46 % N )" at bounding box center [94, 112] width 132 height 9
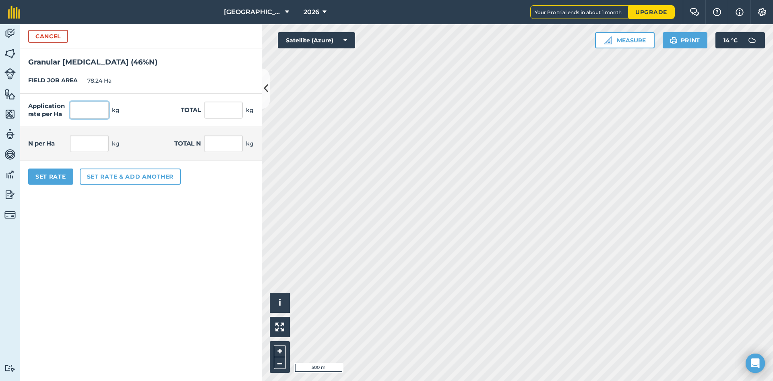
click at [89, 108] on input "text" at bounding box center [89, 109] width 39 height 17
type input "220"
type input "17,212.8"
type input "101.2"
type input "7,917.888"
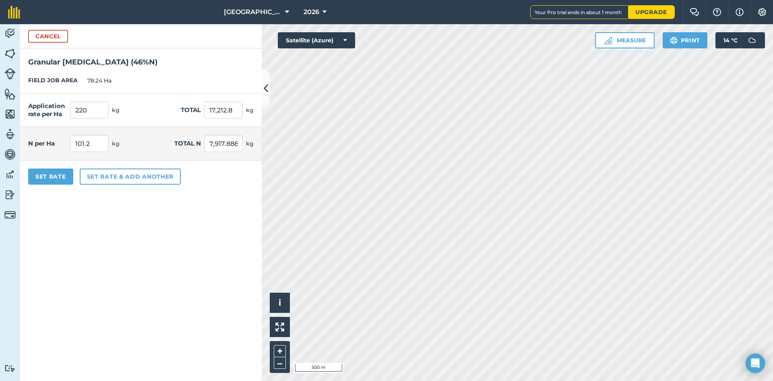
click at [164, 116] on div "Application rate per Ha 220 kg Total 17,212.8 kg" at bounding box center [141, 109] width 242 height 33
click at [49, 173] on button "Set Rate" at bounding box center [50, 176] width 45 height 16
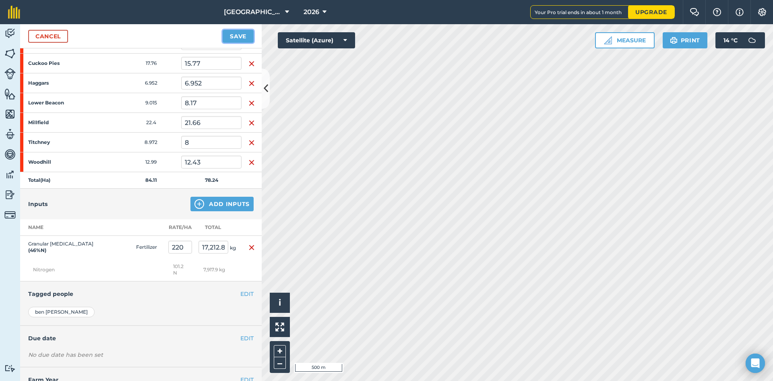
click at [238, 38] on button "Save" at bounding box center [238, 36] width 31 height 13
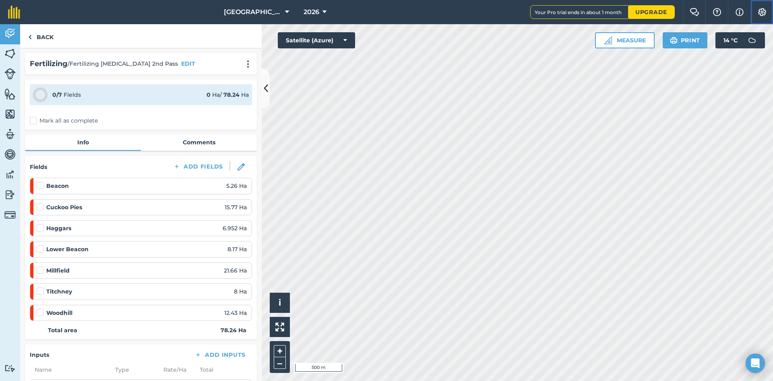
click at [762, 9] on img at bounding box center [763, 12] width 10 height 8
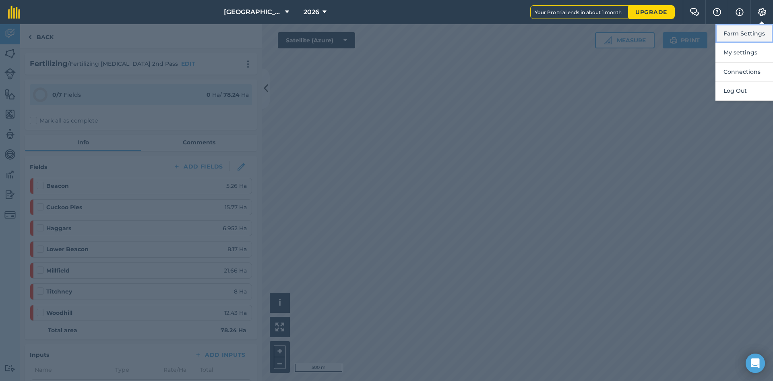
click at [741, 33] on button "Farm Settings" at bounding box center [745, 33] width 58 height 19
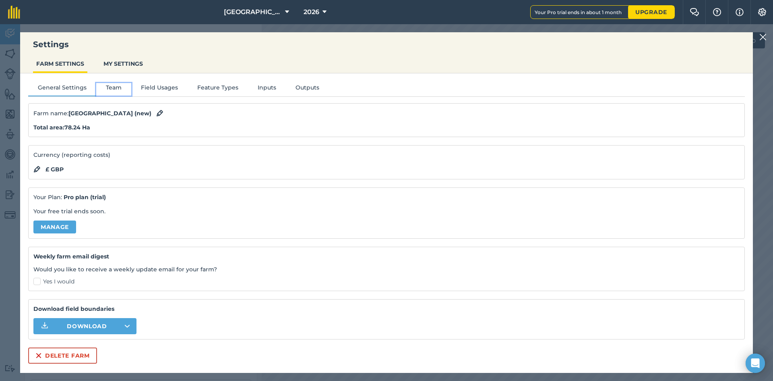
click at [117, 88] on button "Team" at bounding box center [113, 89] width 35 height 12
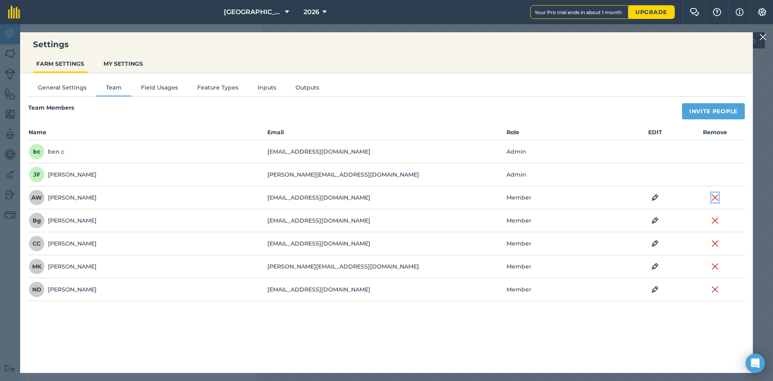
click at [716, 199] on img at bounding box center [715, 198] width 7 height 10
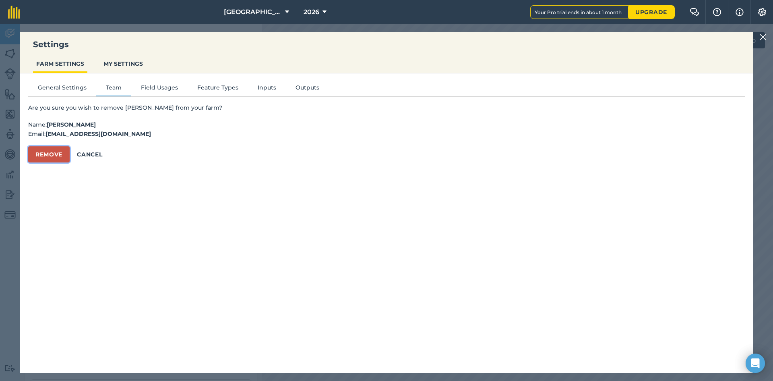
click at [44, 151] on button "Remove" at bounding box center [48, 154] width 41 height 16
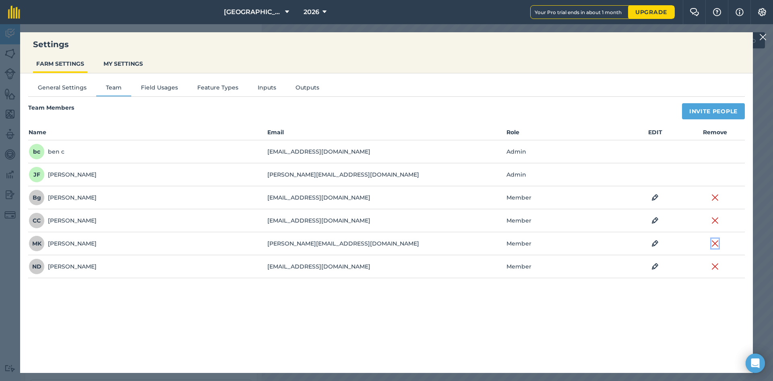
click at [716, 242] on img at bounding box center [715, 243] width 7 height 10
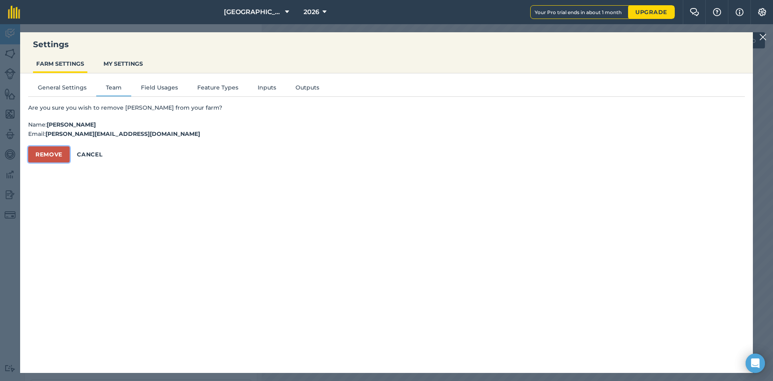
click at [58, 158] on button "Remove" at bounding box center [48, 154] width 41 height 16
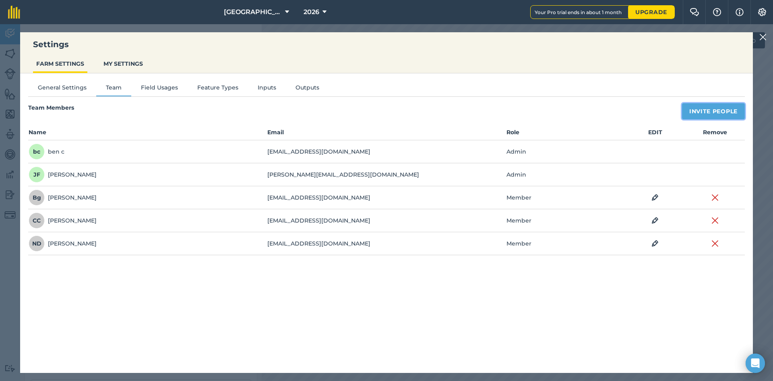
click at [685, 108] on button "Invite People" at bounding box center [713, 111] width 63 height 16
select select "MEMBER"
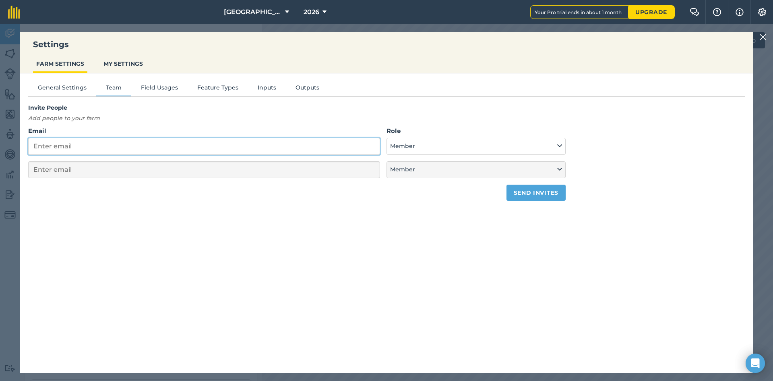
click at [132, 148] on input "Email" at bounding box center [204, 146] width 352 height 17
select select "MEMBER"
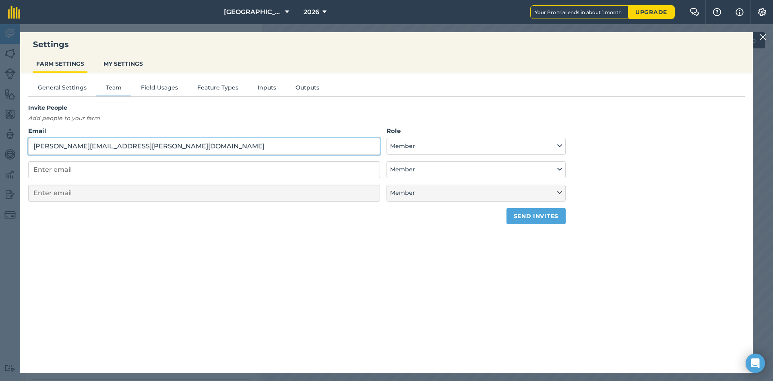
type input "[PERSON_NAME][EMAIL_ADDRESS][PERSON_NAME][DOMAIN_NAME]"
click at [538, 223] on button "Send invites" at bounding box center [536, 216] width 59 height 16
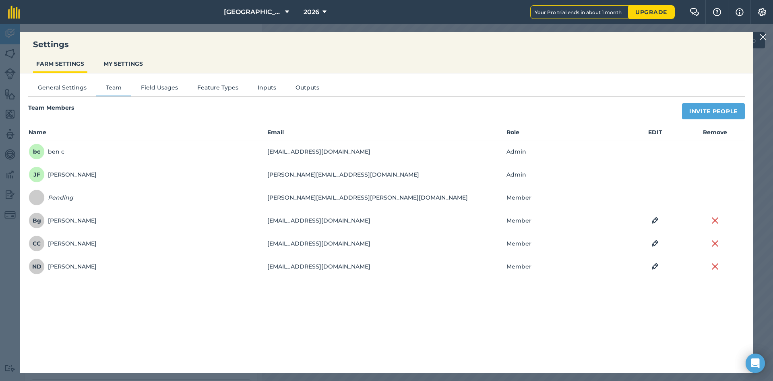
click at [759, 38] on div "Settings FARM SETTINGS MY SETTINGS General Settings Team Field Usages Feature T…" at bounding box center [386, 202] width 773 height 356
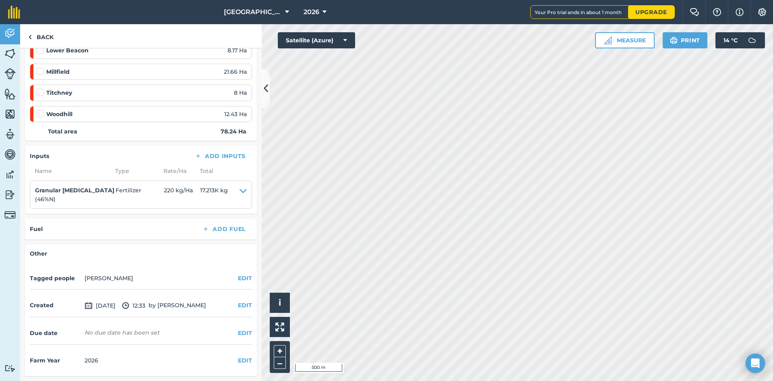
scroll to position [37, 0]
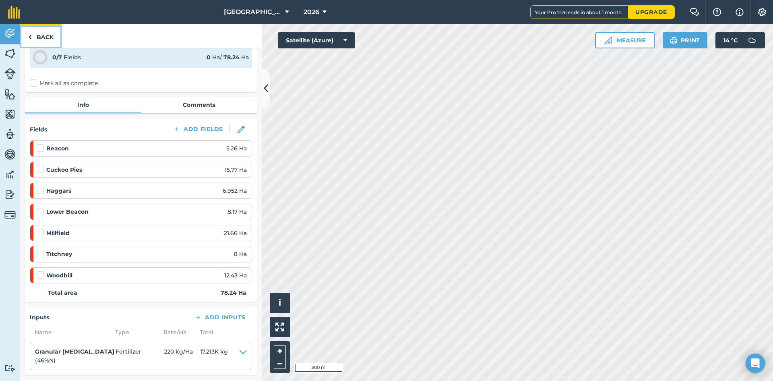
click at [40, 37] on link "Back" at bounding box center [40, 36] width 41 height 24
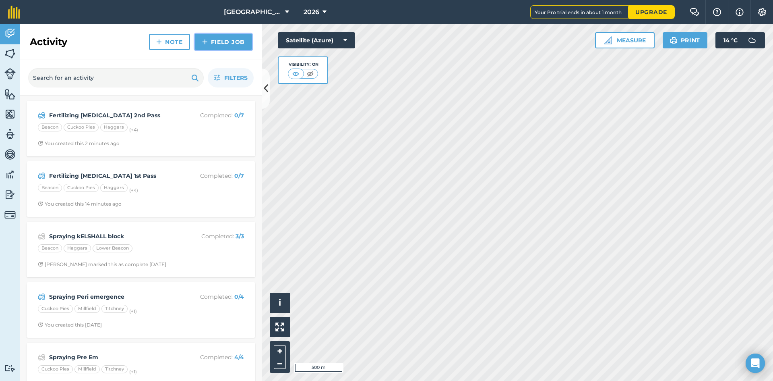
click at [217, 47] on link "Field Job" at bounding box center [223, 42] width 57 height 16
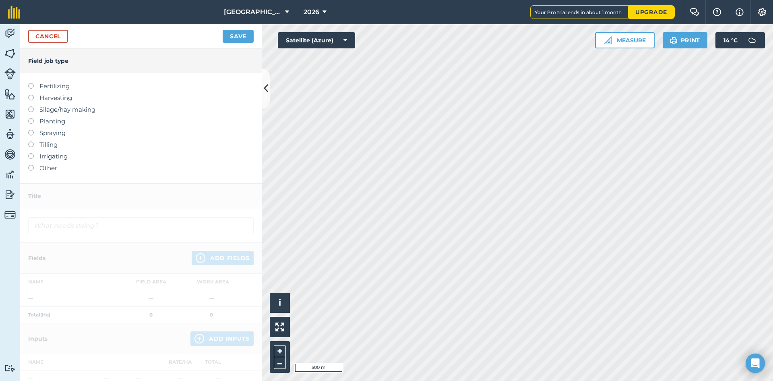
click at [63, 84] on label "Fertilizing" at bounding box center [141, 86] width 226 height 10
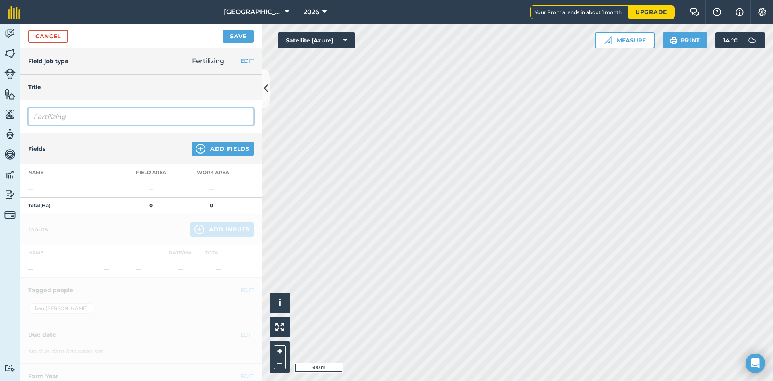
click at [115, 121] on input "Fertilizing" at bounding box center [141, 116] width 226 height 17
type input "Fertilizing ANS"
click at [202, 152] on button "Add Fields" at bounding box center [223, 148] width 62 height 14
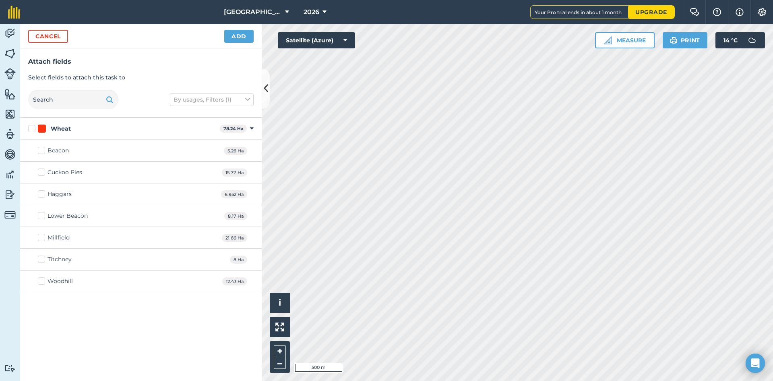
click at [29, 126] on label "Wheat" at bounding box center [122, 128] width 188 height 8
click at [29, 126] on input "Wheat" at bounding box center [30, 126] width 5 height 5
checkbox input "true"
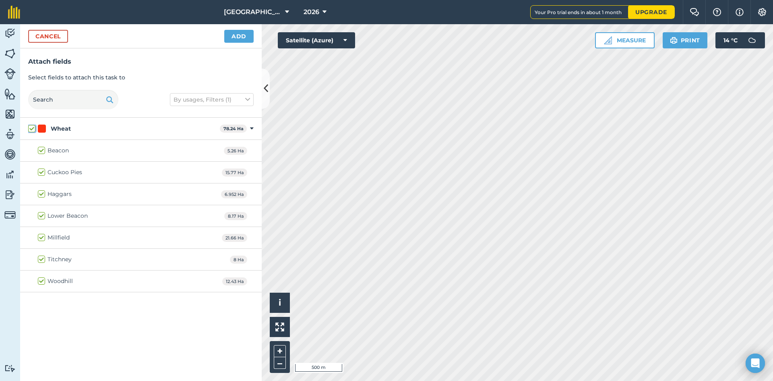
checkbox input "true"
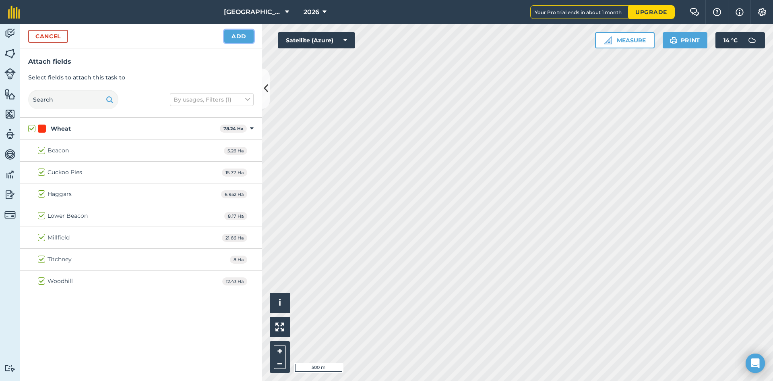
click at [237, 38] on button "Add" at bounding box center [238, 36] width 29 height 13
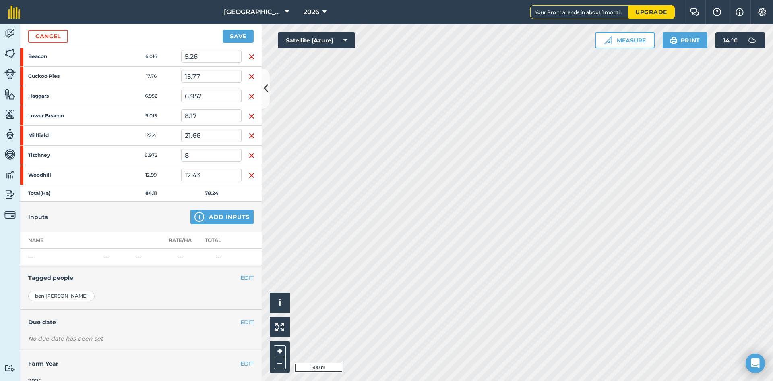
scroll to position [147, 0]
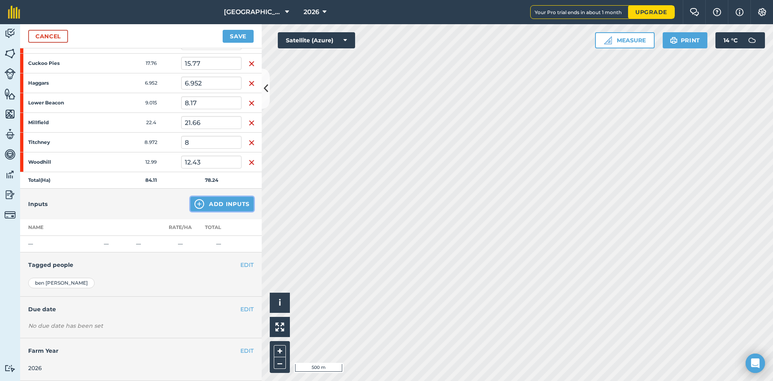
click at [206, 209] on button "Add Inputs" at bounding box center [221, 204] width 63 height 14
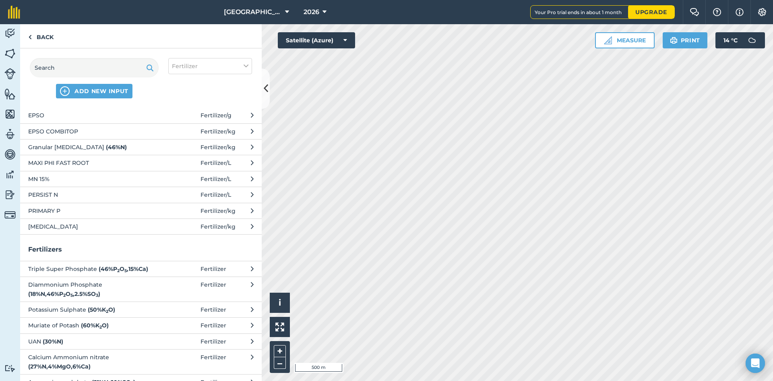
scroll to position [116, 0]
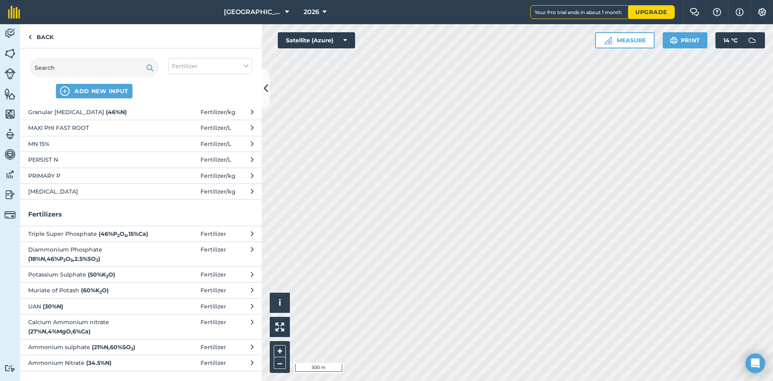
click at [184, 350] on span at bounding box center [181, 346] width 37 height 9
select select "FERTILIZER"
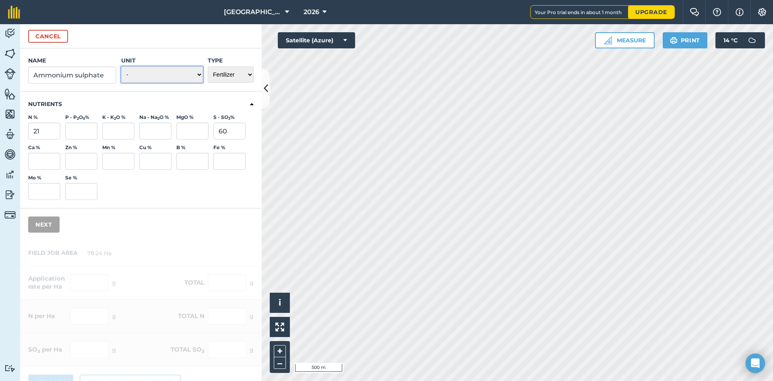
click at [177, 76] on select "- Grams/g Kilograms/kg Metric tonnes/t Millilitres/ml Litres/L Ounces/oz Pounds…" at bounding box center [162, 74] width 82 height 16
select select "KILOGRAMS"
click at [121, 66] on select "- Grams/g Kilograms/kg Metric tonnes/t Millilitres/ml Litres/L Ounces/oz Pounds…" at bounding box center [162, 74] width 82 height 16
click at [44, 226] on button "Next" at bounding box center [43, 224] width 31 height 16
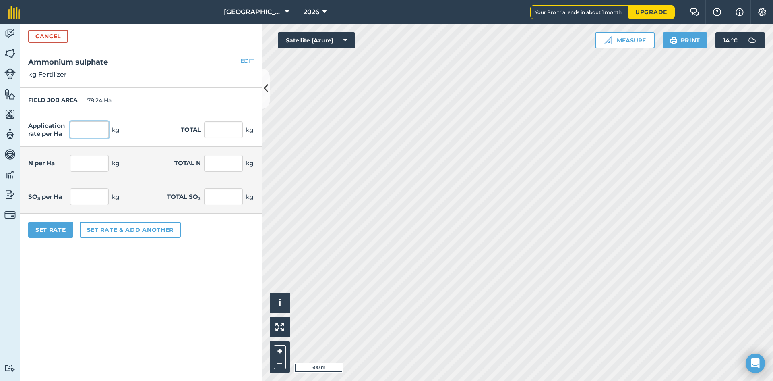
click at [88, 123] on input "text" at bounding box center [89, 129] width 39 height 17
type input "150"
type input "11,736"
type input "31.5"
type input "2,464.56"
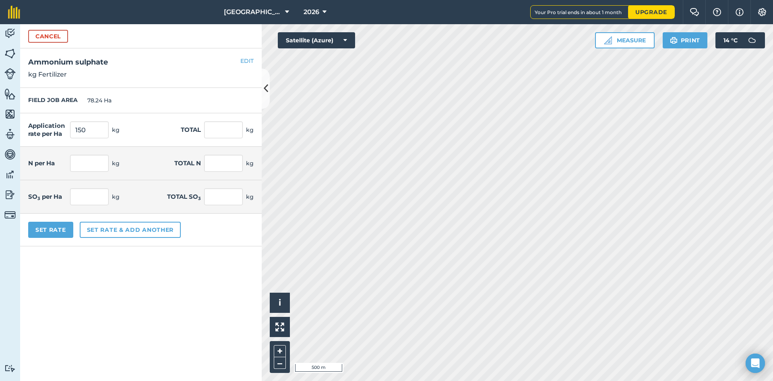
type input "90"
type input "7,041.6"
click at [182, 79] on p "kg Fertilizer" at bounding box center [141, 75] width 226 height 10
click at [91, 132] on input "150" at bounding box center [89, 129] width 39 height 17
type input "1"
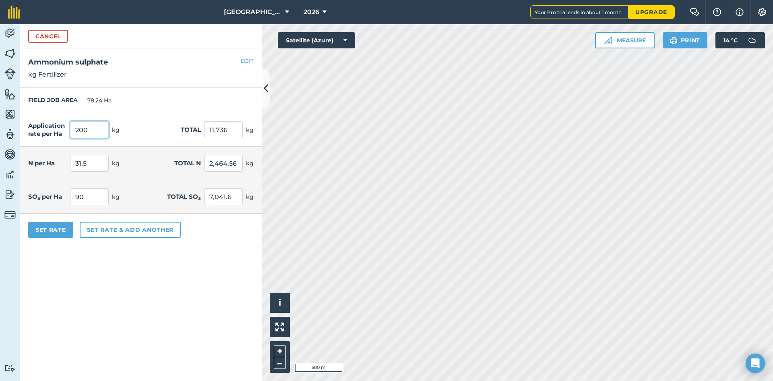
type input "200"
type input "15,648"
type input "42"
type input "3,286.08"
type input "120"
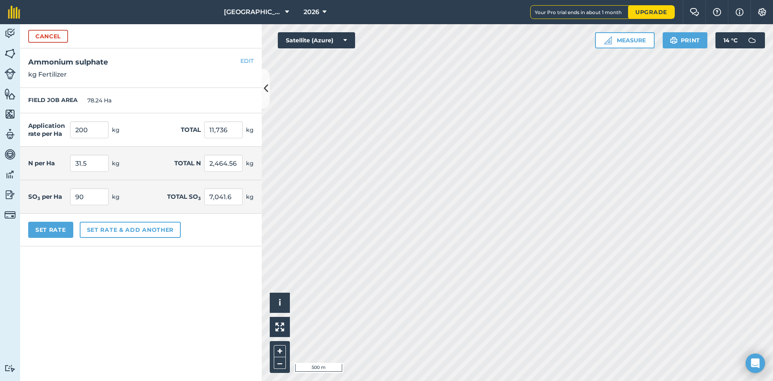
type input "9,388.8"
click at [147, 104] on div "FIELD JOB AREA 78.24 Ha" at bounding box center [141, 100] width 242 height 25
click at [56, 234] on button "Set Rate" at bounding box center [50, 229] width 45 height 16
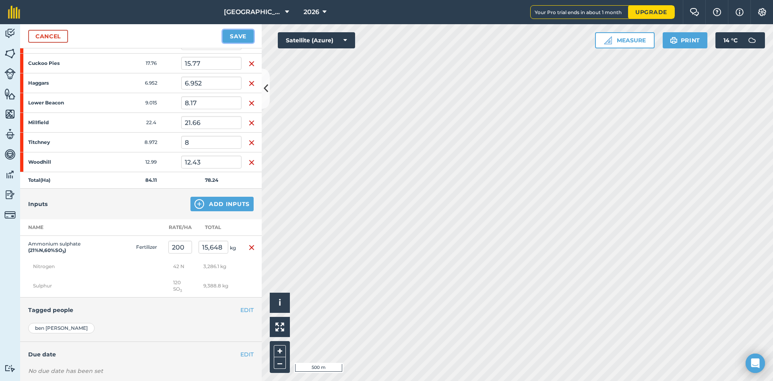
click at [245, 33] on button "Save" at bounding box center [238, 36] width 31 height 13
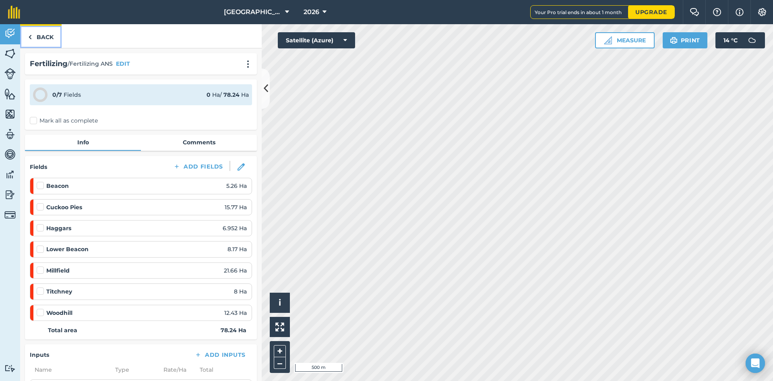
click at [43, 33] on link "Back" at bounding box center [40, 36] width 41 height 24
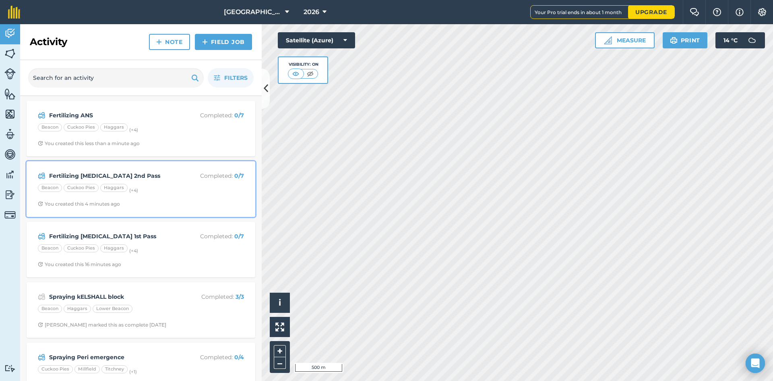
click at [149, 178] on strong "Fertilizing [MEDICAL_DATA] 2nd Pass" at bounding box center [113, 175] width 128 height 9
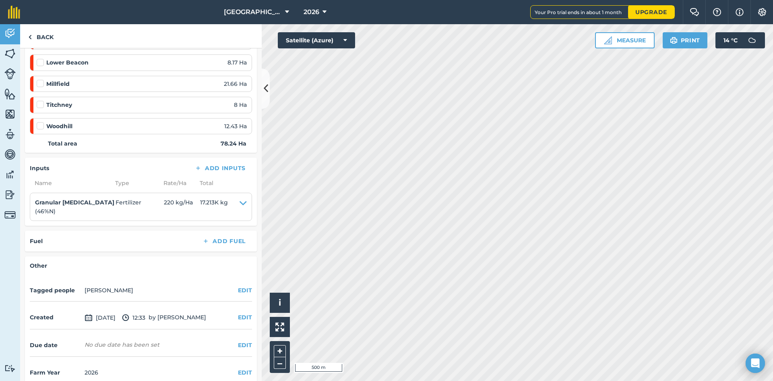
scroll to position [199, 0]
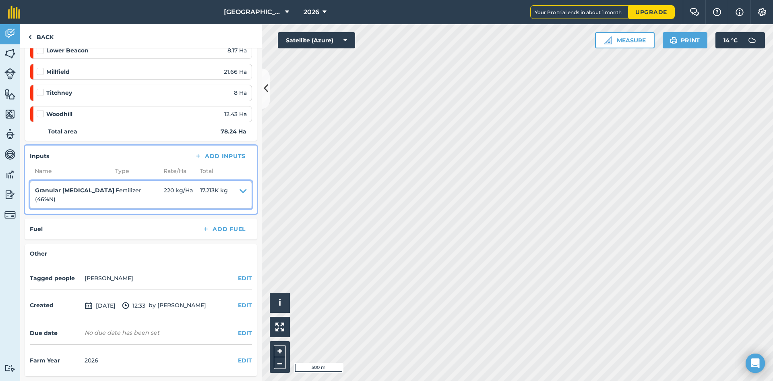
click at [240, 193] on icon at bounding box center [243, 195] width 7 height 18
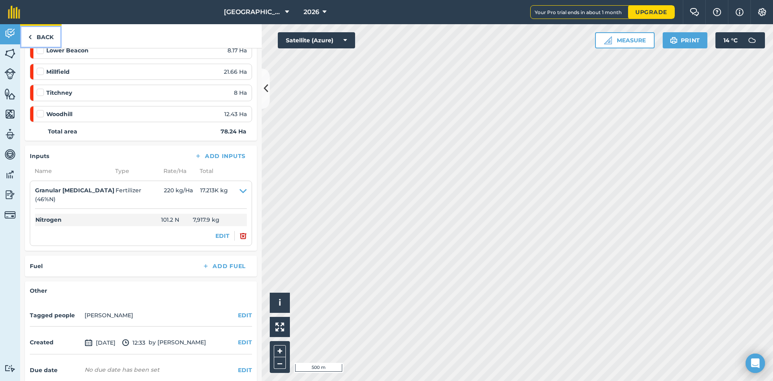
click at [42, 35] on link "Back" at bounding box center [40, 36] width 41 height 24
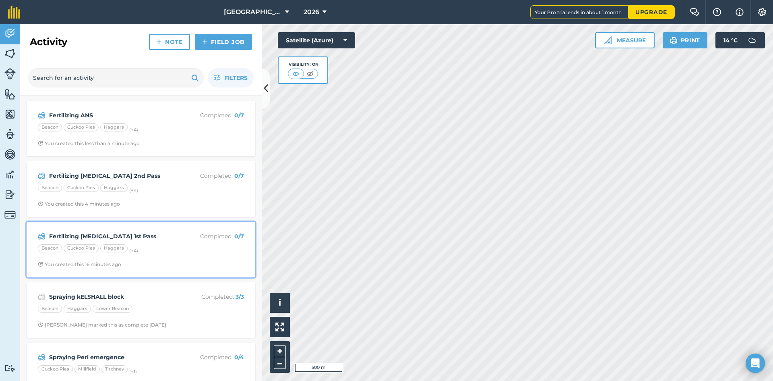
click at [103, 236] on strong "Fertilizing [MEDICAL_DATA] 1st Pass" at bounding box center [113, 236] width 128 height 9
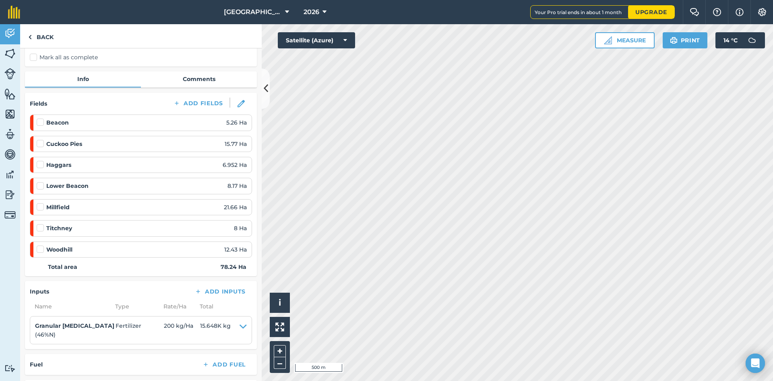
scroll to position [121, 0]
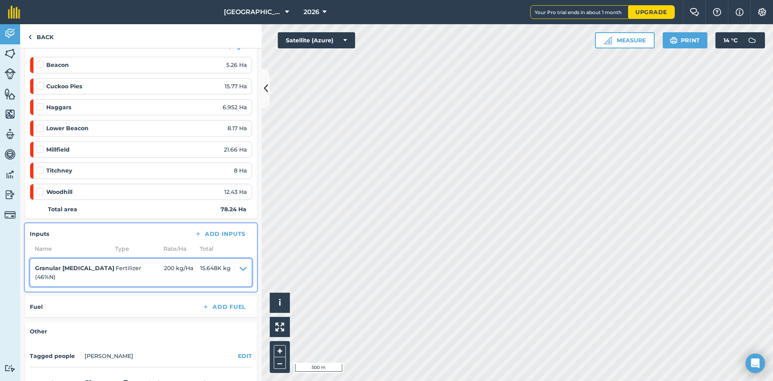
click at [240, 268] on icon at bounding box center [243, 272] width 7 height 18
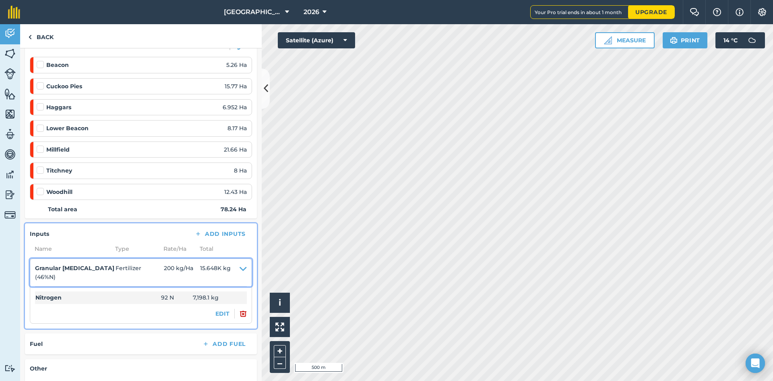
click at [240, 271] on icon at bounding box center [243, 272] width 7 height 18
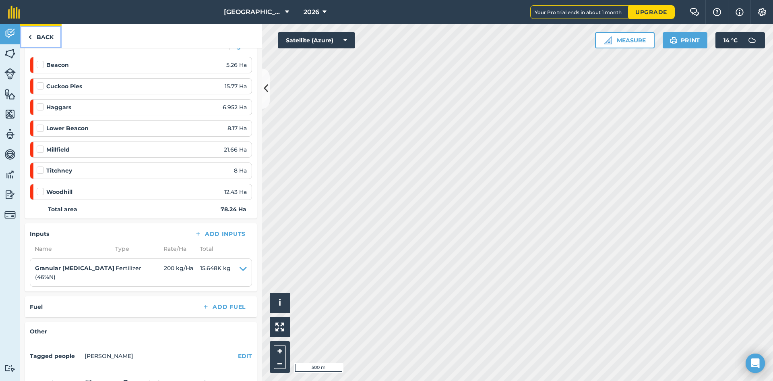
click at [35, 39] on link "Back" at bounding box center [40, 36] width 41 height 24
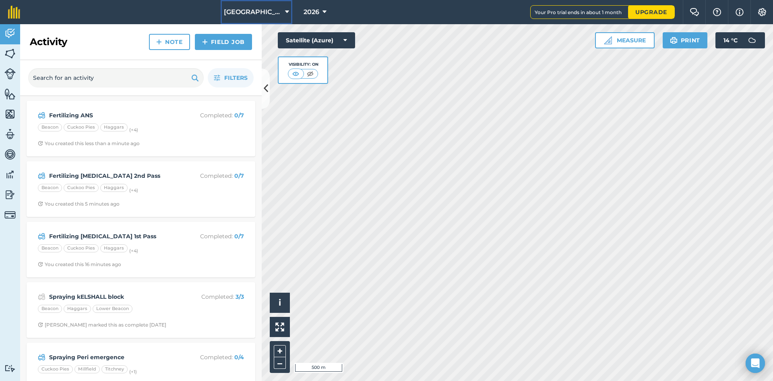
click at [288, 13] on icon at bounding box center [287, 12] width 4 height 10
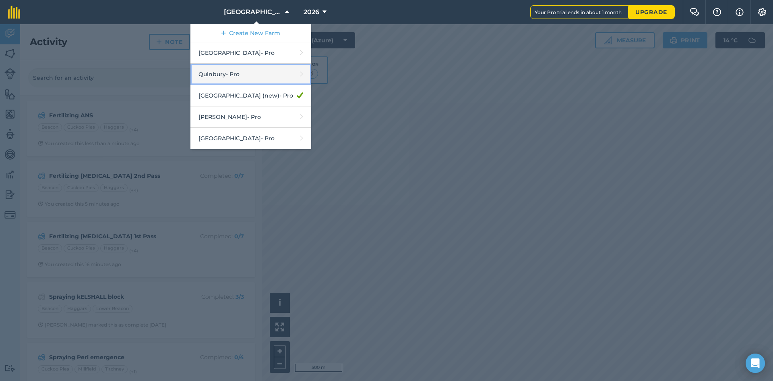
click at [243, 75] on link "Quinbury - Pro" at bounding box center [250, 74] width 121 height 21
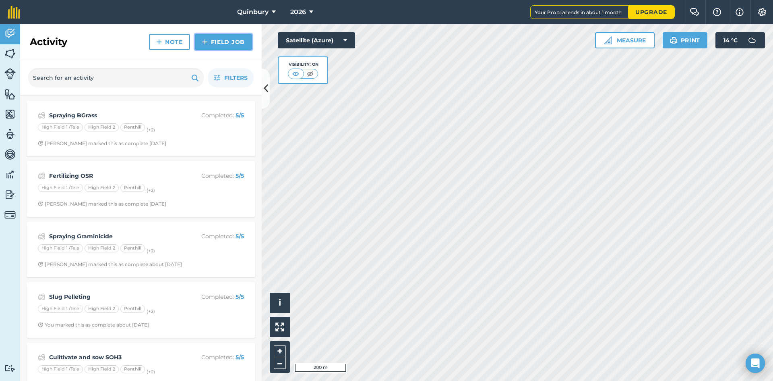
click at [206, 41] on img at bounding box center [205, 42] width 6 height 10
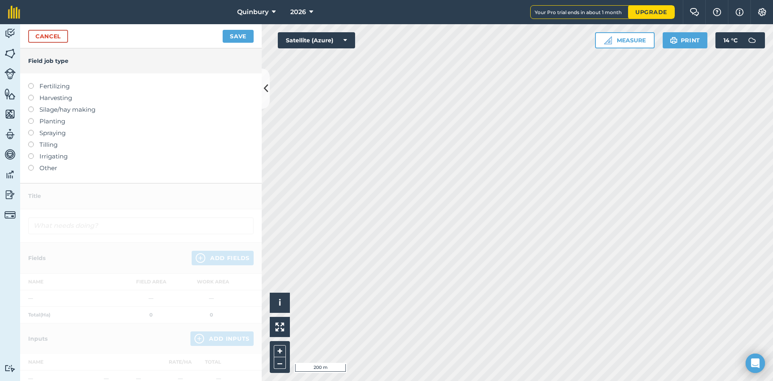
click at [58, 85] on label "Fertilizing" at bounding box center [141, 86] width 226 height 10
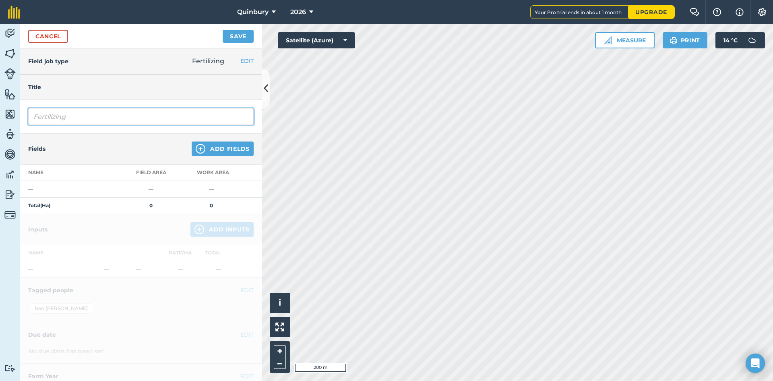
click at [83, 120] on input "Fertilizing" at bounding box center [141, 116] width 226 height 17
type input "Fertilizing"
click at [196, 150] on img at bounding box center [201, 149] width 10 height 10
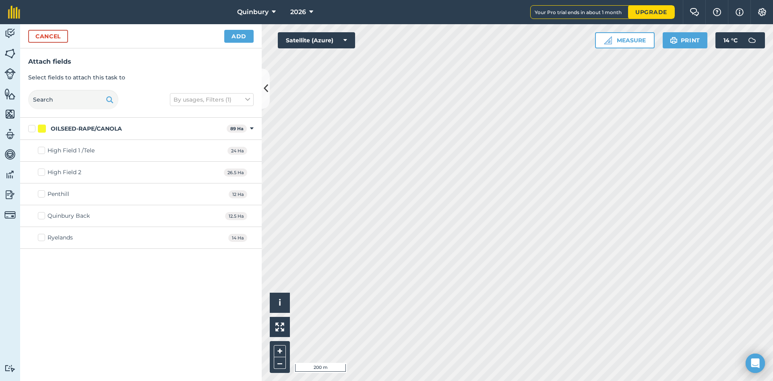
click at [31, 128] on label "OILSEED-RAPE/CANOLA" at bounding box center [125, 128] width 195 height 8
click at [31, 128] on input "OILSEED-RAPE/CANOLA" at bounding box center [30, 126] width 5 height 5
checkbox input "true"
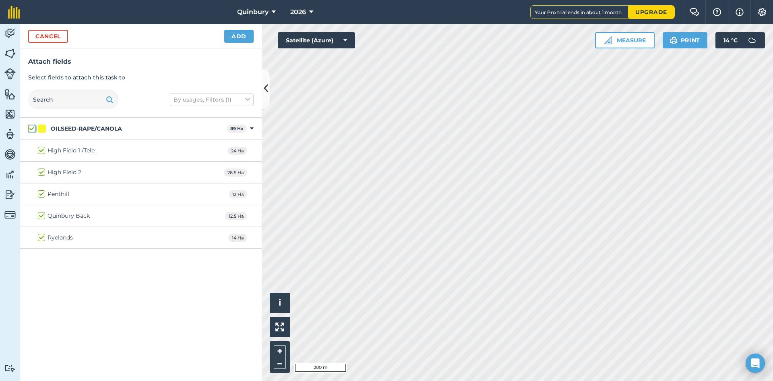
checkbox input "true"
click at [44, 37] on button "Cancel" at bounding box center [48, 36] width 40 height 13
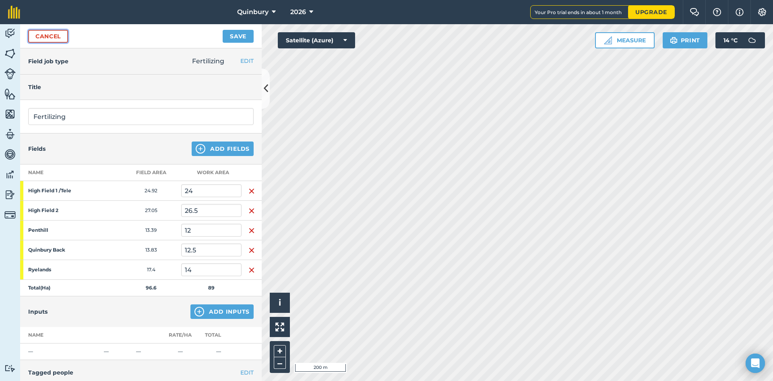
click at [44, 37] on link "Cancel" at bounding box center [48, 36] width 40 height 13
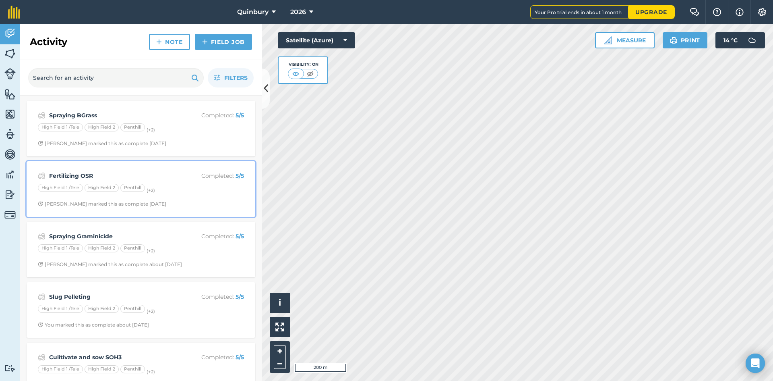
click at [119, 186] on div "High Field 1 /[GEOGRAPHIC_DATA] 2 Penthill (+ 2 )" at bounding box center [141, 189] width 206 height 10
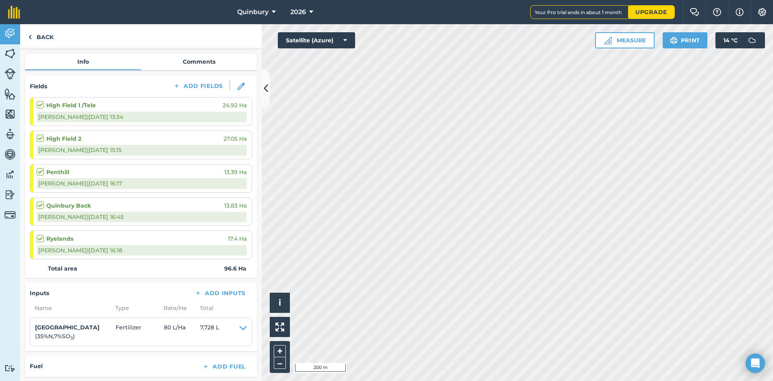
scroll to position [121, 0]
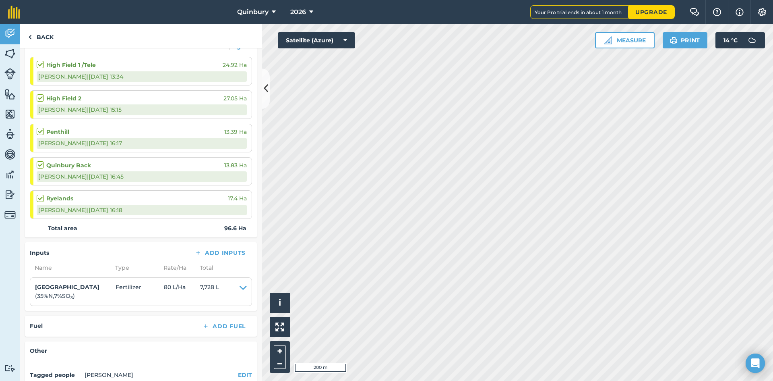
click at [241, 287] on li "Burma ( 35 % N , 7 % SO 3 ) Fertilizer 80 L / Ha 7,728 L Nitrogen 28 N 2,704.8 …" at bounding box center [141, 291] width 222 height 29
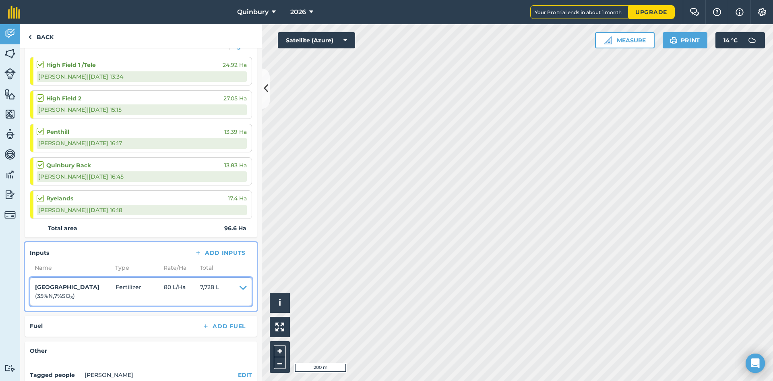
click at [240, 289] on icon at bounding box center [243, 291] width 7 height 18
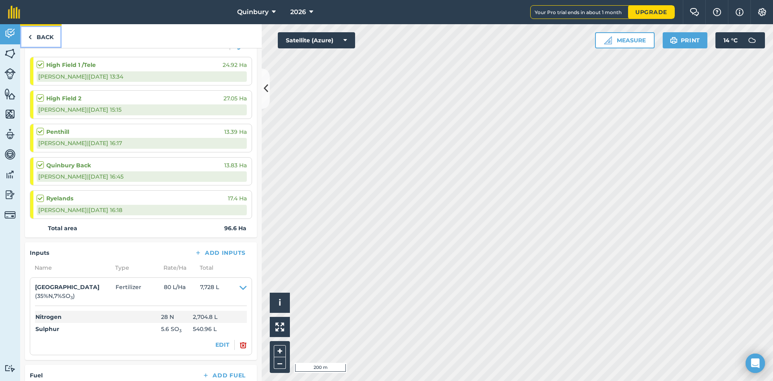
click at [35, 39] on link "Back" at bounding box center [40, 36] width 41 height 24
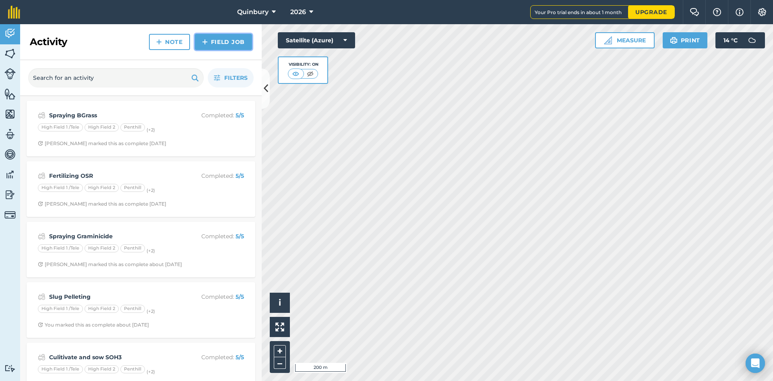
click at [215, 43] on link "Field Job" at bounding box center [223, 42] width 57 height 16
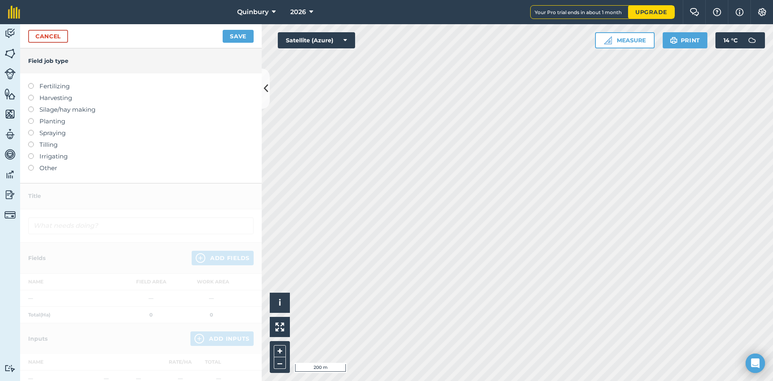
click at [54, 87] on label "Fertilizing" at bounding box center [141, 86] width 226 height 10
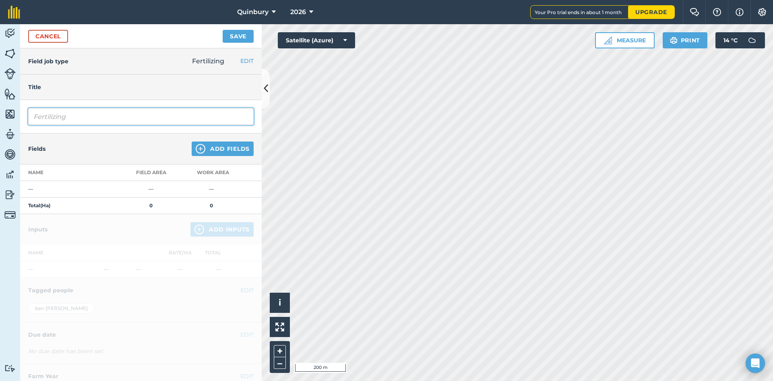
click at [96, 118] on input "Fertilizing" at bounding box center [141, 116] width 226 height 17
type input "Fertilizing [MEDICAL_DATA] 1st Pass"
click at [230, 154] on button "Add Fields" at bounding box center [223, 148] width 62 height 14
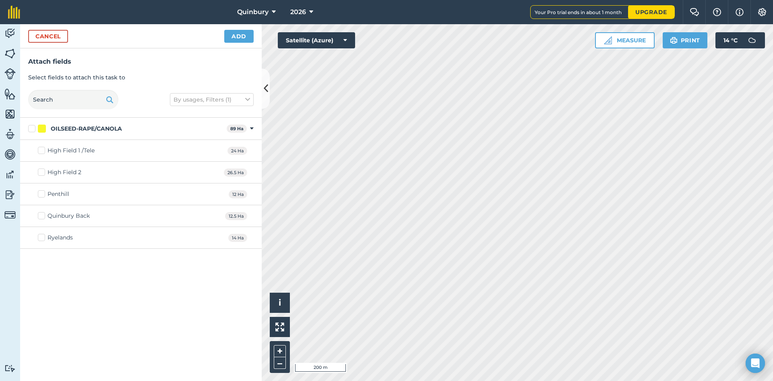
click at [28, 130] on label "OILSEED-RAPE/CANOLA" at bounding box center [125, 128] width 195 height 8
click at [28, 130] on input "OILSEED-RAPE/CANOLA" at bounding box center [30, 126] width 5 height 5
checkbox input "true"
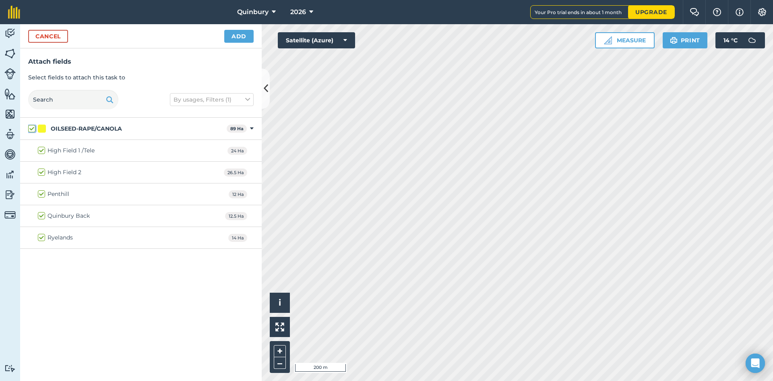
checkbox input "true"
click at [232, 33] on button "Add" at bounding box center [238, 36] width 29 height 13
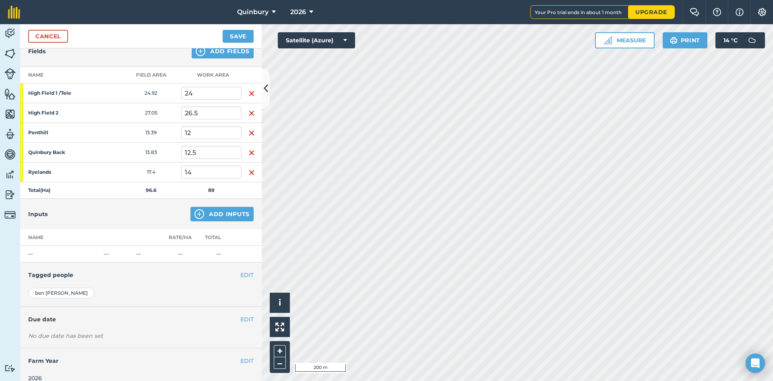
scroll to position [108, 0]
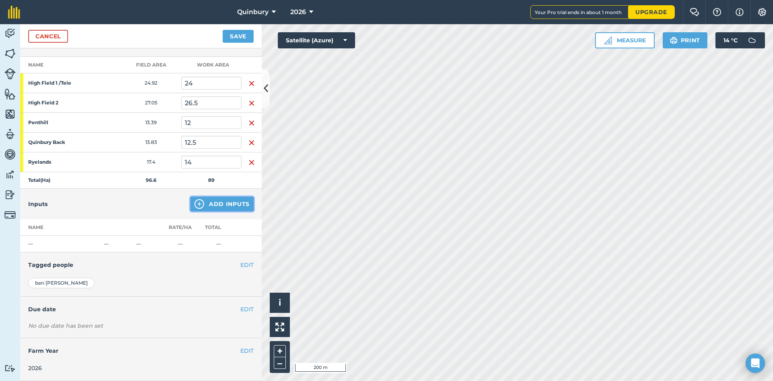
click at [211, 206] on button "Add Inputs" at bounding box center [221, 204] width 63 height 14
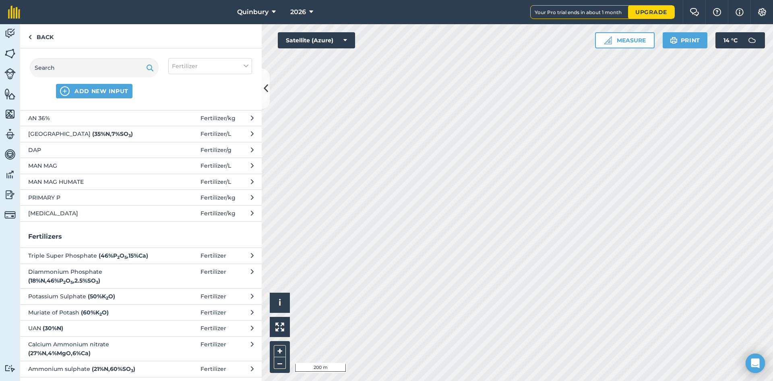
scroll to position [68, 0]
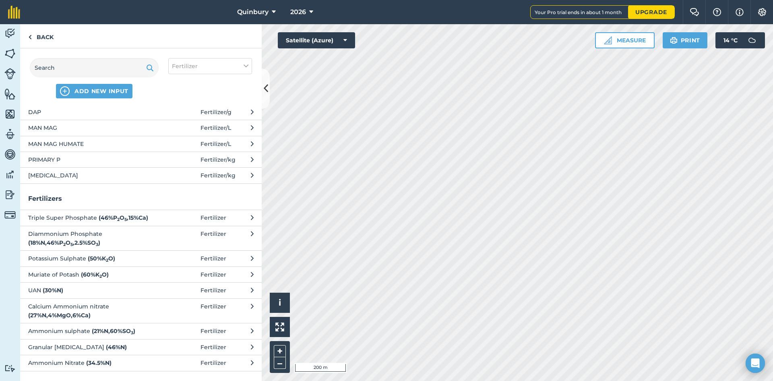
click at [106, 345] on strong "( 46 % N )" at bounding box center [116, 346] width 21 height 7
select select "FERTILIZER"
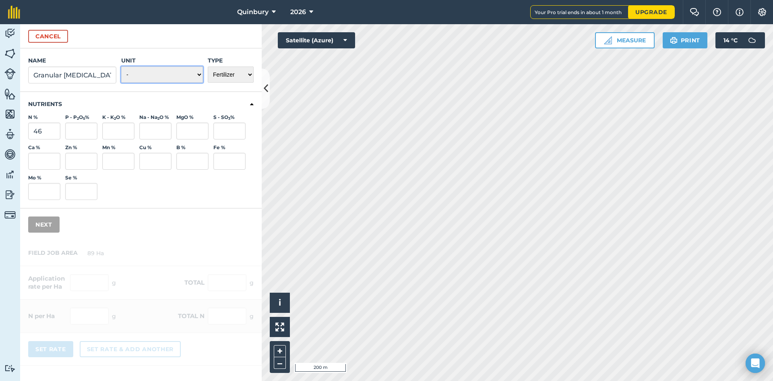
click at [155, 73] on select "- Grams/g Kilograms/kg Metric tonnes/t Millilitres/ml Litres/L Ounces/oz Pounds…" at bounding box center [162, 74] width 82 height 16
select select "KILOGRAMS"
click at [121, 66] on select "- Grams/g Kilograms/kg Metric tonnes/t Millilitres/ml Litres/L Ounces/oz Pounds…" at bounding box center [162, 74] width 82 height 16
click at [47, 226] on button "Next" at bounding box center [43, 224] width 31 height 16
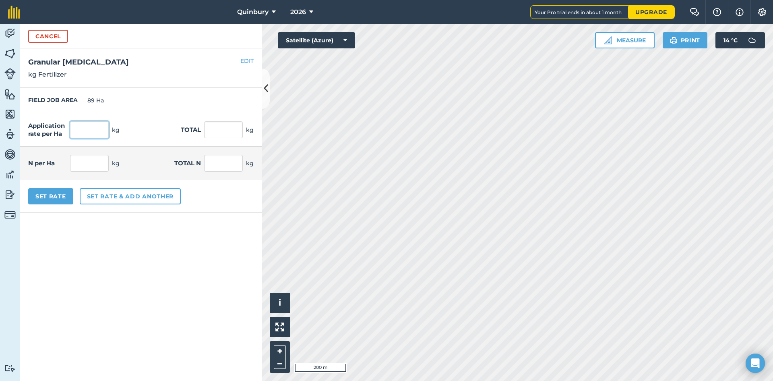
click at [92, 127] on input "text" at bounding box center [89, 129] width 39 height 17
type input "180"
type input "16,020"
type input "82.8"
type input "7,369.2"
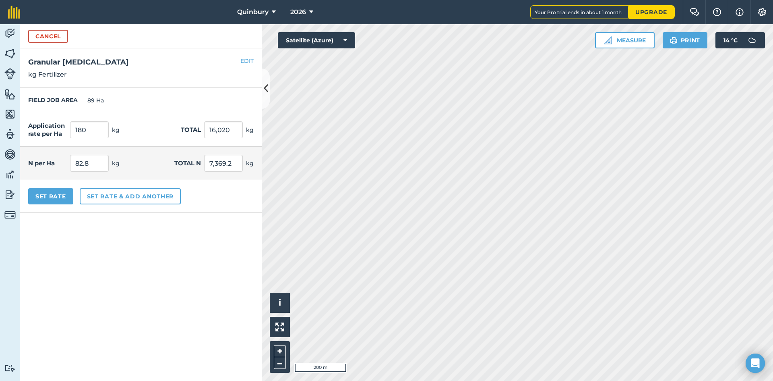
click at [137, 126] on div "Application rate per Ha 180 kg Total 16,020 kg" at bounding box center [141, 129] width 242 height 33
click at [64, 197] on button "Set Rate" at bounding box center [50, 196] width 45 height 16
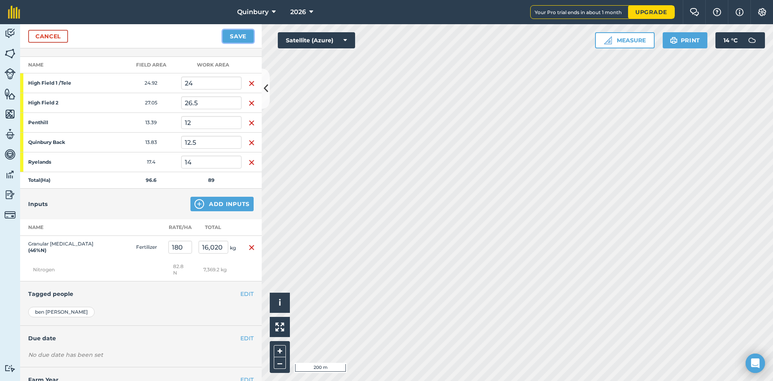
drag, startPoint x: 238, startPoint y: 37, endPoint x: 234, endPoint y: 39, distance: 4.2
click at [237, 39] on button "Save" at bounding box center [238, 36] width 31 height 13
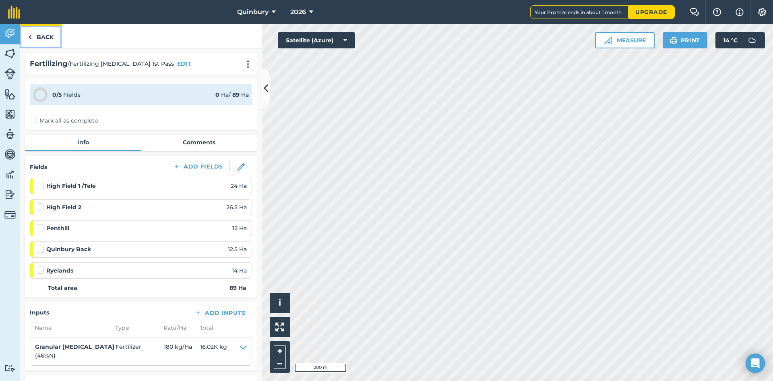
click at [36, 41] on link "Back" at bounding box center [40, 36] width 41 height 24
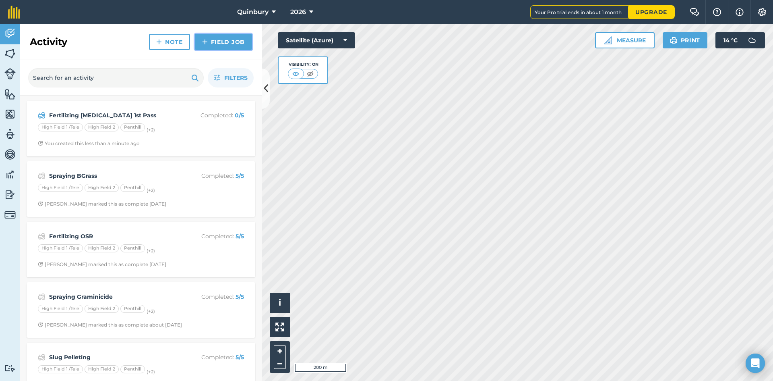
click at [234, 37] on link "Field Job" at bounding box center [223, 42] width 57 height 16
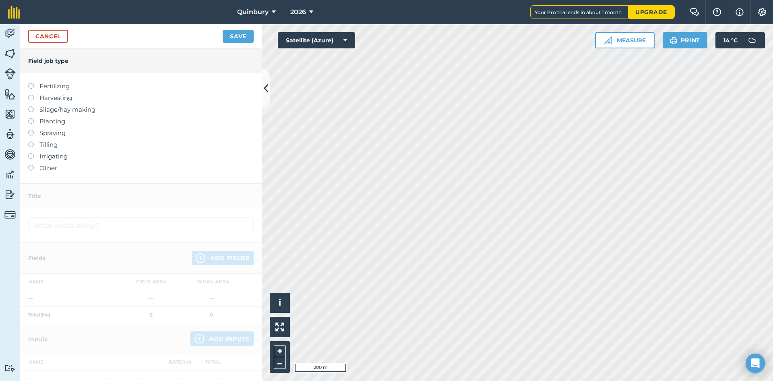
click at [54, 84] on label "Fertilizing" at bounding box center [141, 86] width 226 height 10
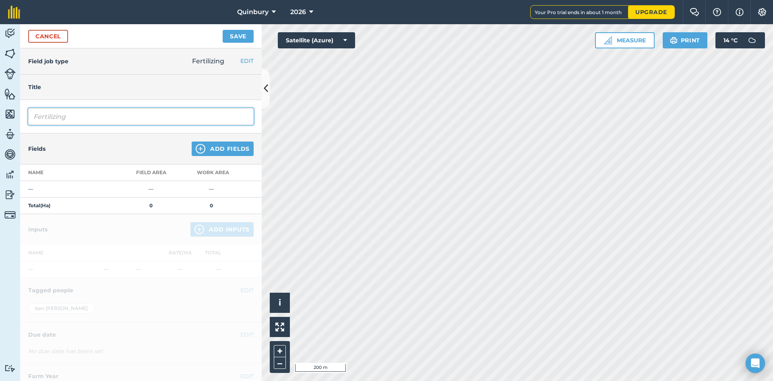
click at [106, 113] on input "Fertilizing" at bounding box center [141, 116] width 226 height 17
type input "Fertilizing [MEDICAL_DATA] 2nd Pass"
click at [218, 145] on button "Add Fields" at bounding box center [223, 148] width 62 height 14
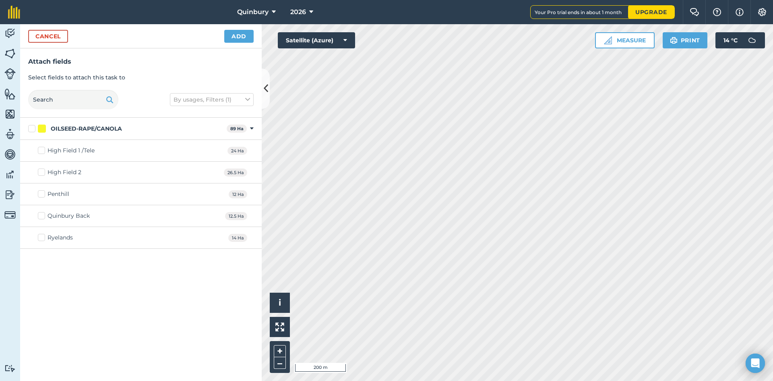
click at [27, 125] on div "OILSEED-RAPE/CANOLA 89 Ha Toggle showing OILSEED-RAPE/CANOLA fields" at bounding box center [141, 129] width 242 height 22
click at [27, 128] on div "OILSEED-RAPE/CANOLA 89 Ha Toggle showing OILSEED-RAPE/CANOLA fields" at bounding box center [141, 129] width 242 height 22
click at [29, 128] on label "OILSEED-RAPE/CANOLA" at bounding box center [125, 128] width 195 height 8
click at [29, 128] on input "OILSEED-RAPE/CANOLA" at bounding box center [30, 126] width 5 height 5
checkbox input "true"
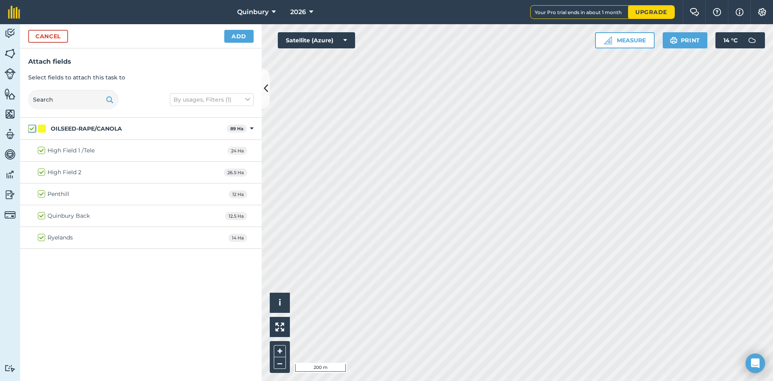
checkbox input "true"
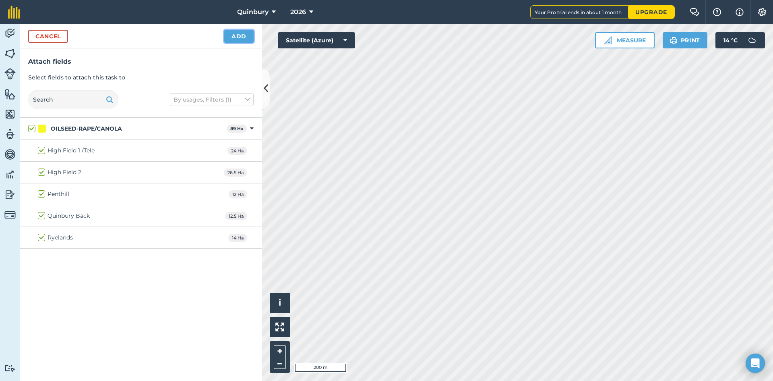
click at [252, 40] on button "Add" at bounding box center [238, 36] width 29 height 13
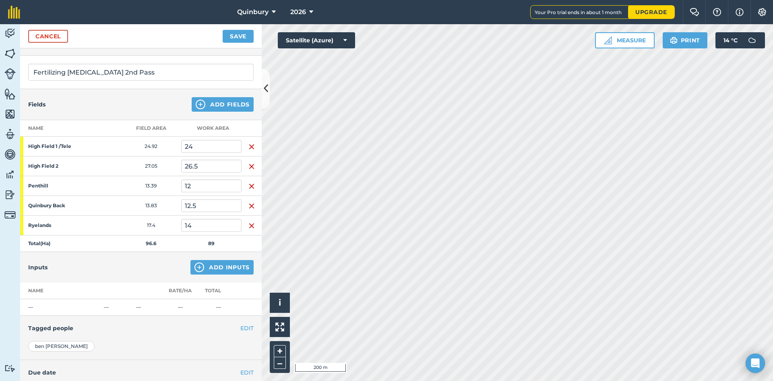
scroll to position [108, 0]
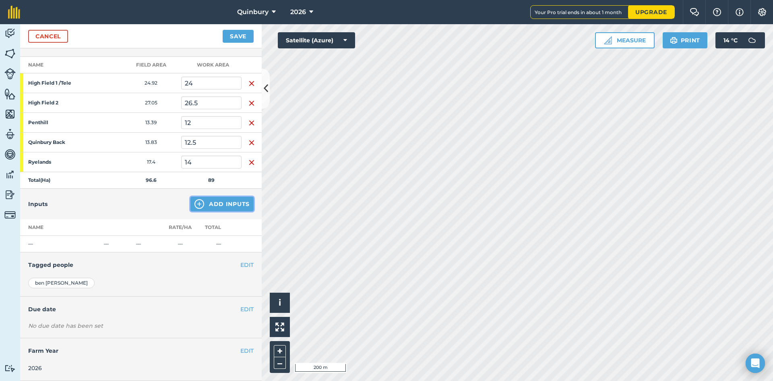
click at [199, 204] on img at bounding box center [200, 204] width 10 height 10
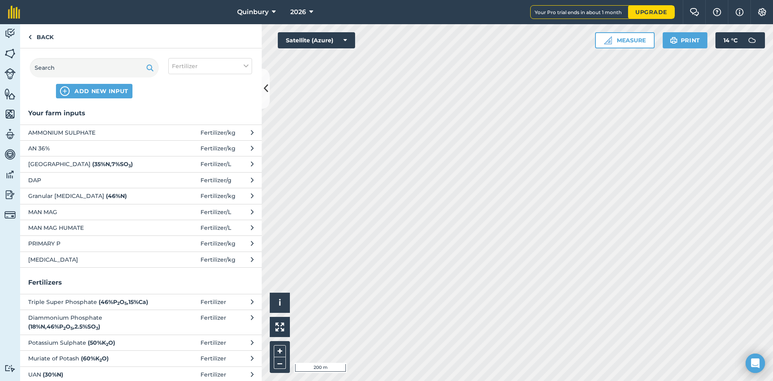
click at [93, 193] on span "Granular [MEDICAL_DATA] ( 46 % N )" at bounding box center [94, 195] width 132 height 9
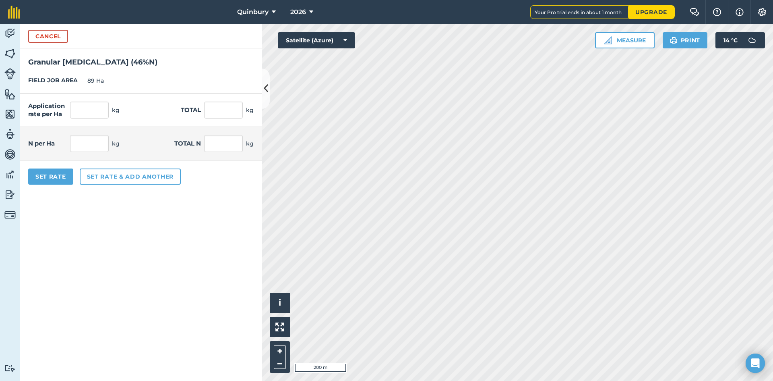
click at [94, 101] on div "Application rate per Ha kg Total kg" at bounding box center [141, 109] width 242 height 33
click at [98, 118] on input "text" at bounding box center [89, 109] width 39 height 17
type input "160"
type input "14,240"
type input "73.6"
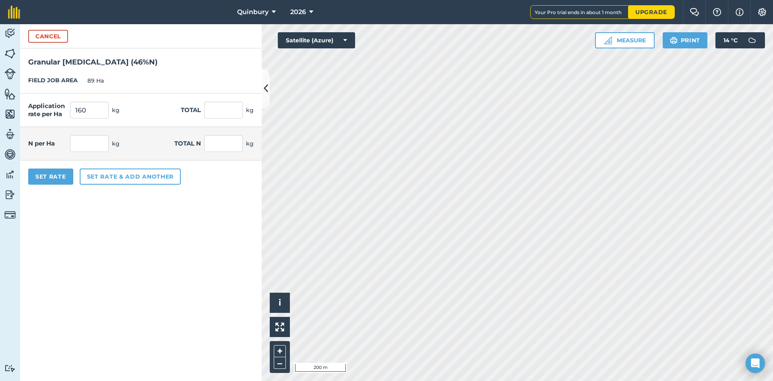
type input "6,550.4"
click at [148, 113] on div "Application rate per Ha 160 kg Total 14,240 kg" at bounding box center [141, 109] width 242 height 33
click at [94, 113] on input "160" at bounding box center [89, 109] width 39 height 17
type input "180"
type input "16,020"
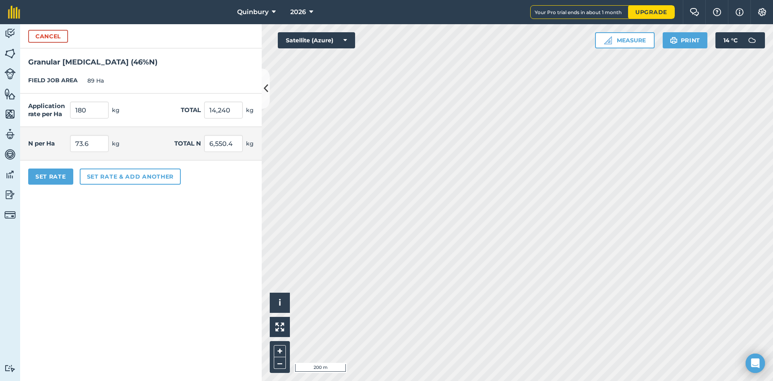
type input "82.8"
type input "7,369.2"
click at [180, 110] on div "Application rate per Ha 180 kg Total 16,020 kg" at bounding box center [141, 109] width 242 height 33
click at [47, 179] on button "Set Rate" at bounding box center [50, 176] width 45 height 16
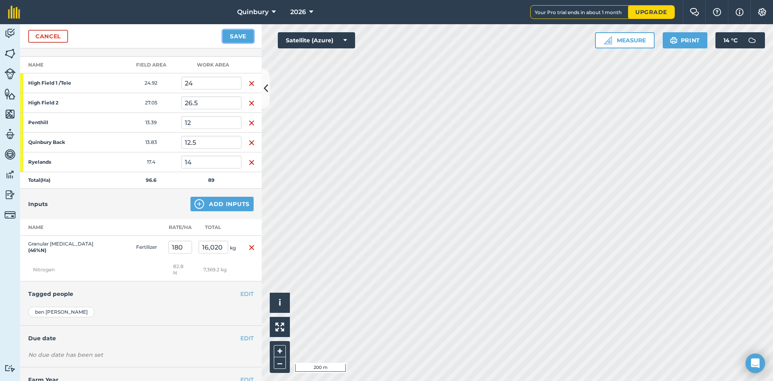
click at [239, 37] on button "Save" at bounding box center [238, 36] width 31 height 13
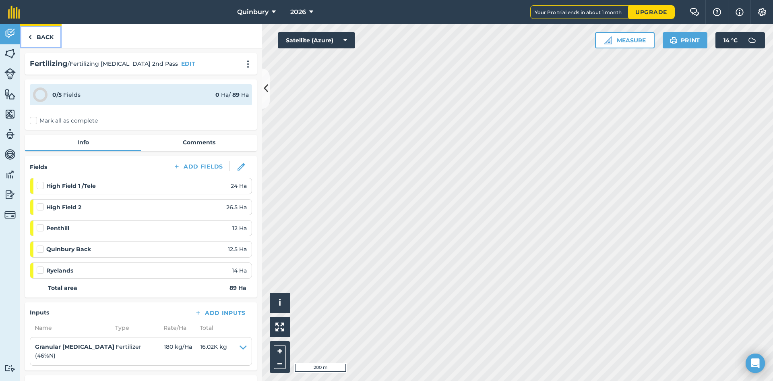
click at [52, 38] on link "Back" at bounding box center [40, 36] width 41 height 24
